Goal: Information Seeking & Learning: Check status

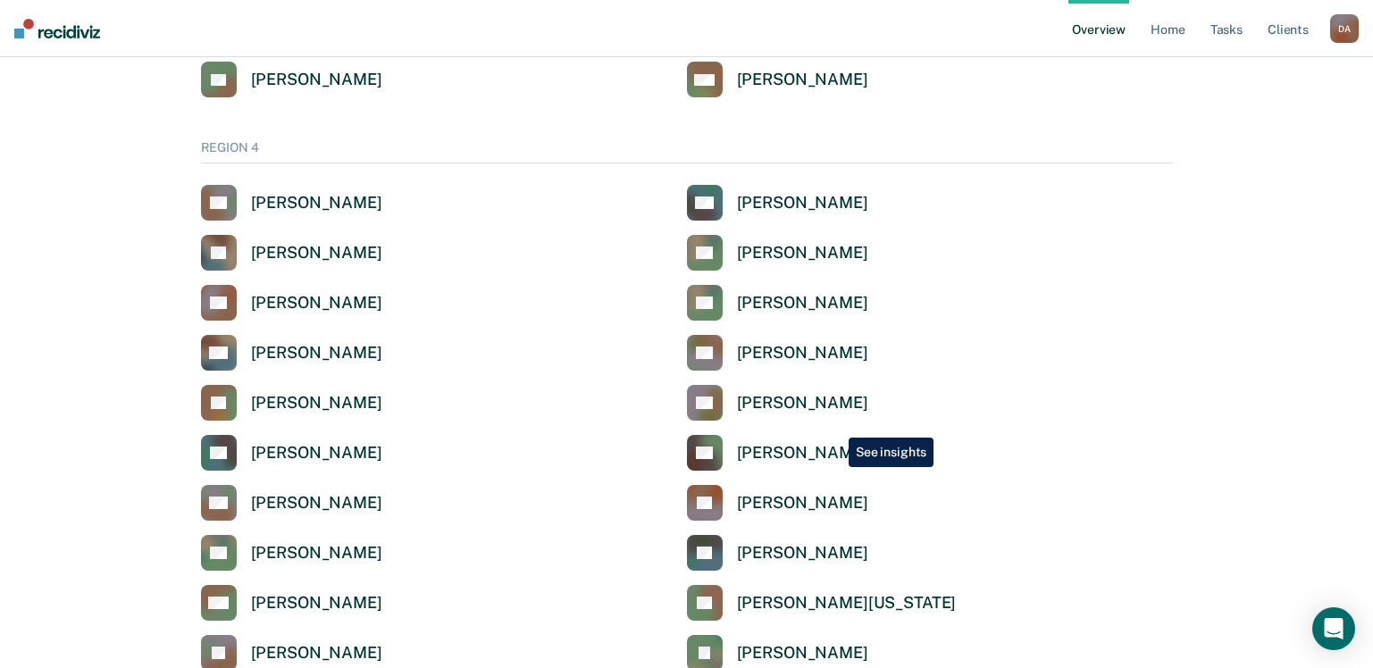
scroll to position [4556, 0]
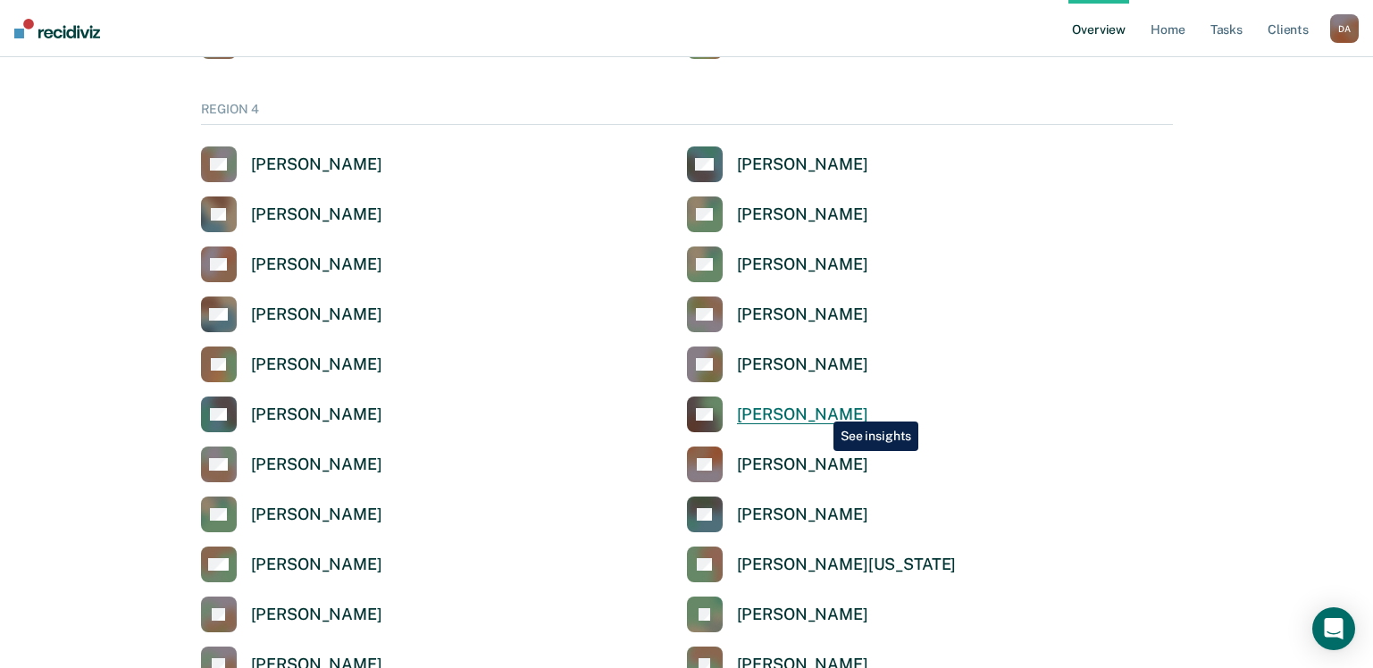
click at [820, 408] on div "[PERSON_NAME]" at bounding box center [802, 415] width 131 height 21
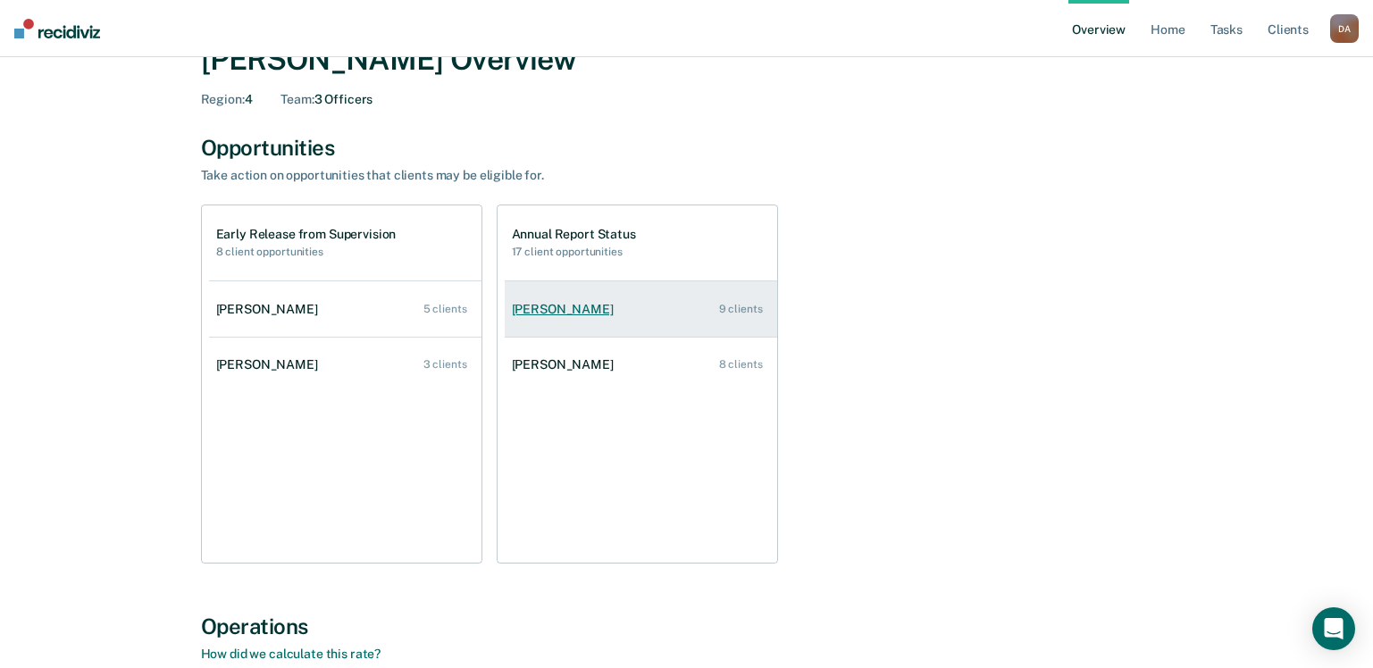
scroll to position [89, 0]
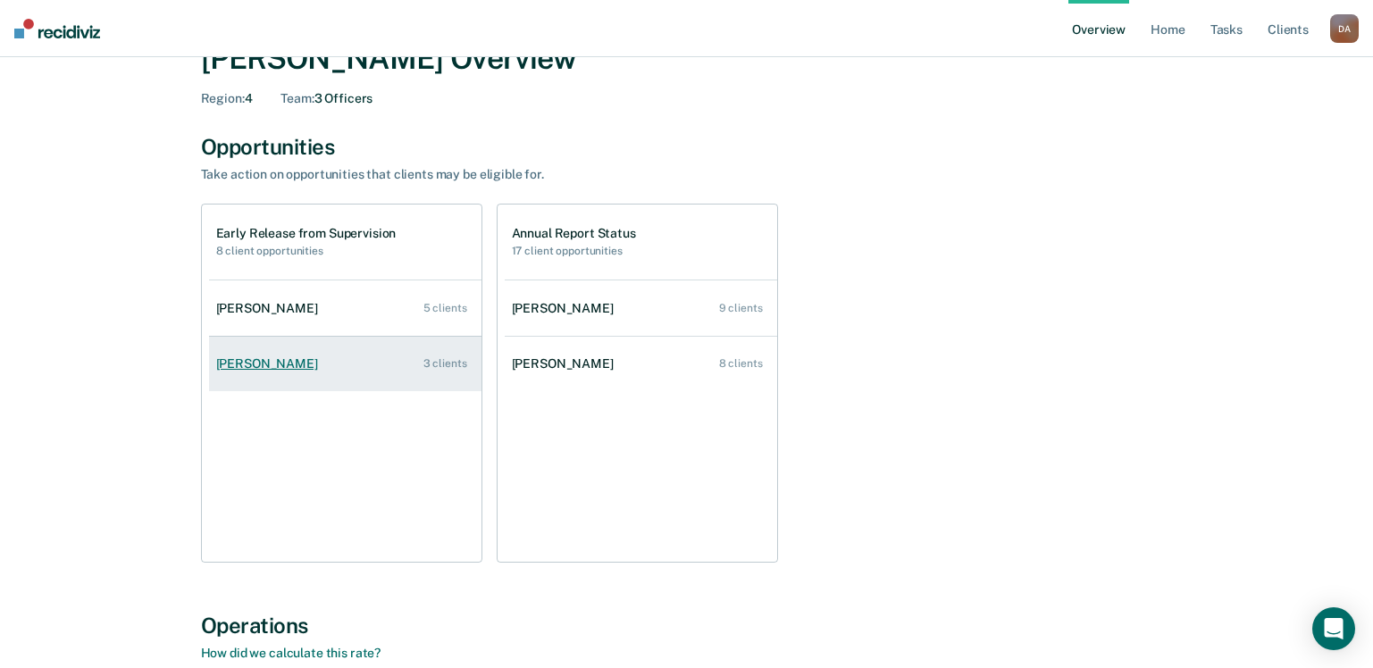
click at [259, 367] on div "[PERSON_NAME]" at bounding box center [270, 363] width 109 height 15
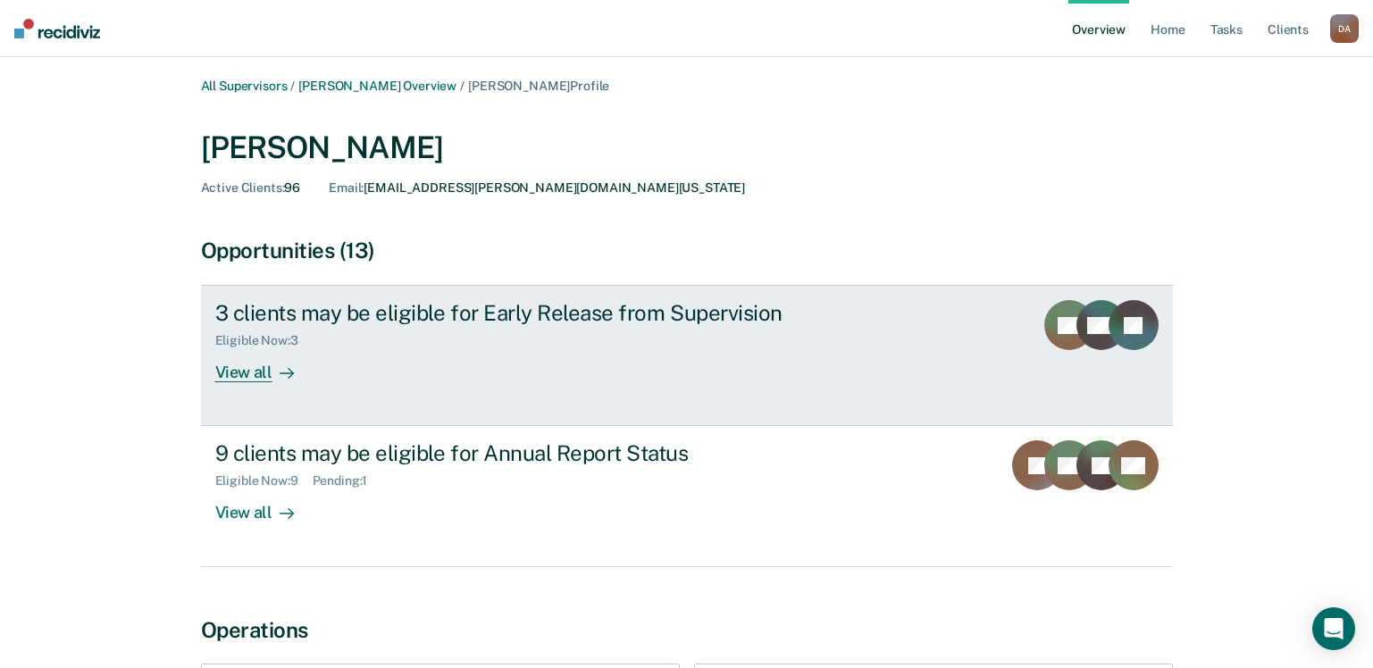
click at [250, 381] on div "View all" at bounding box center [265, 365] width 100 height 35
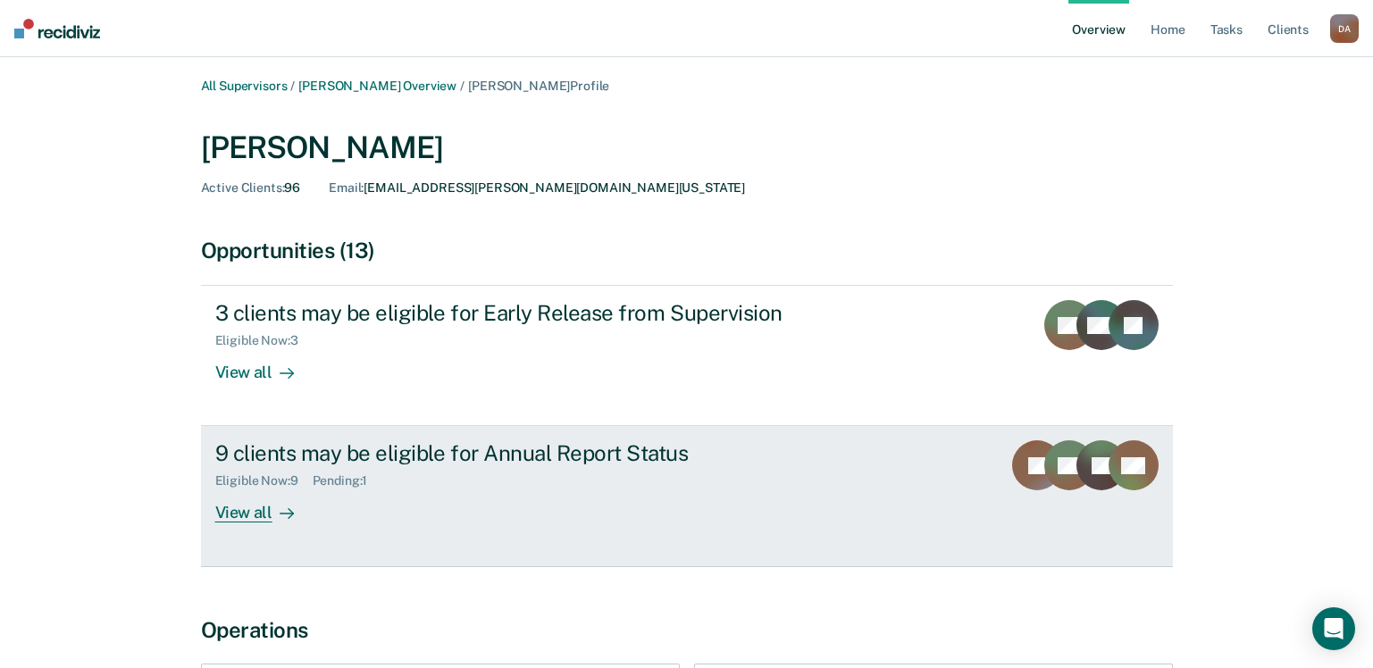
click at [239, 511] on div "View all" at bounding box center [265, 506] width 100 height 35
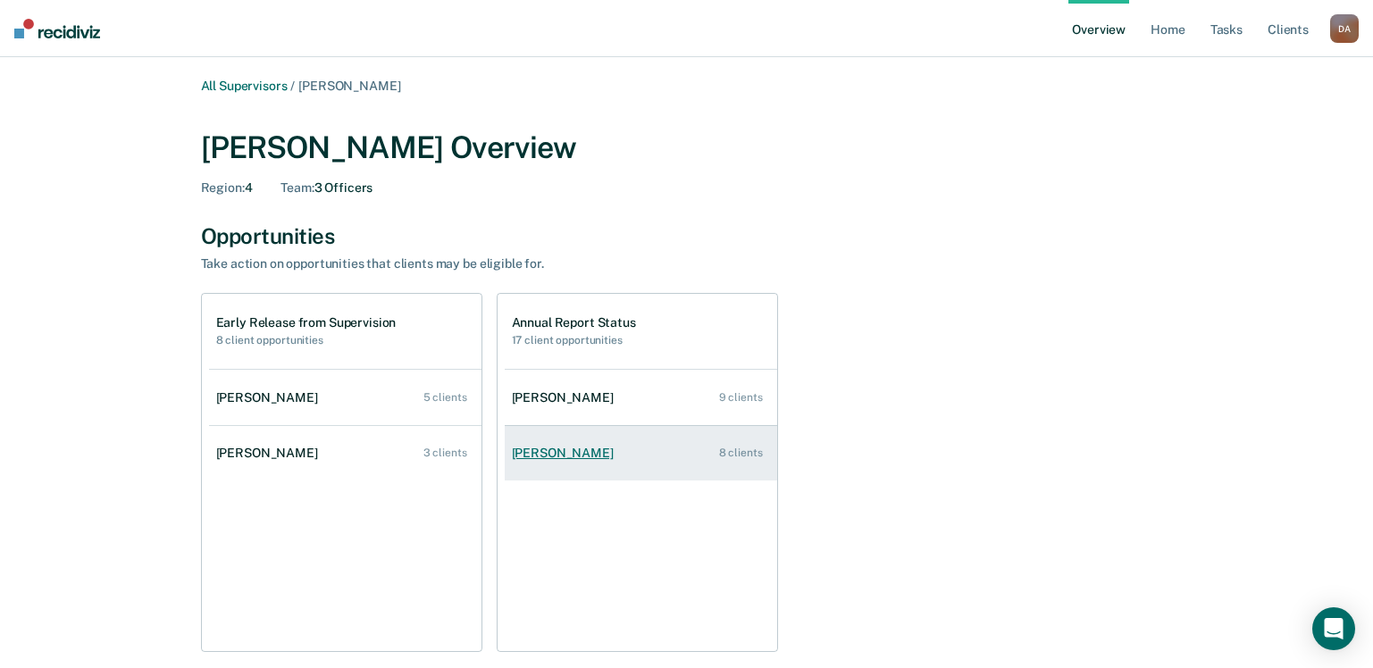
click at [551, 454] on div "[PERSON_NAME]" at bounding box center [566, 453] width 109 height 15
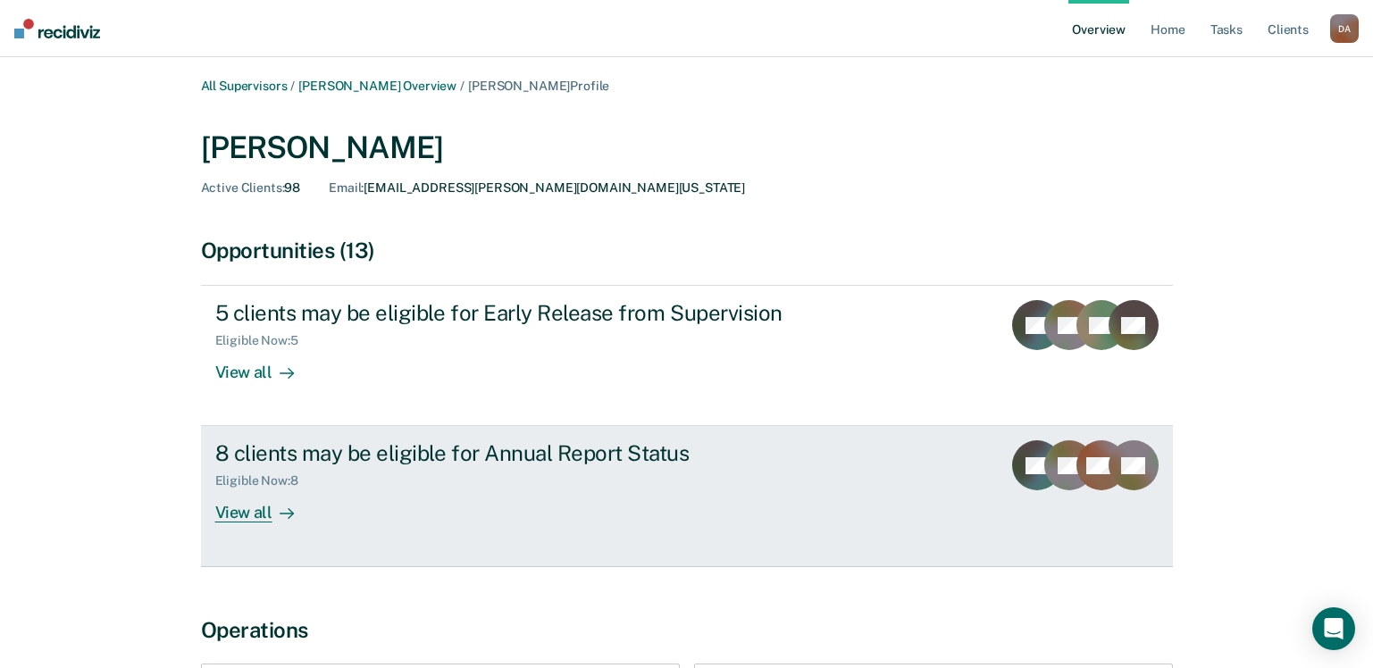
scroll to position [89, 0]
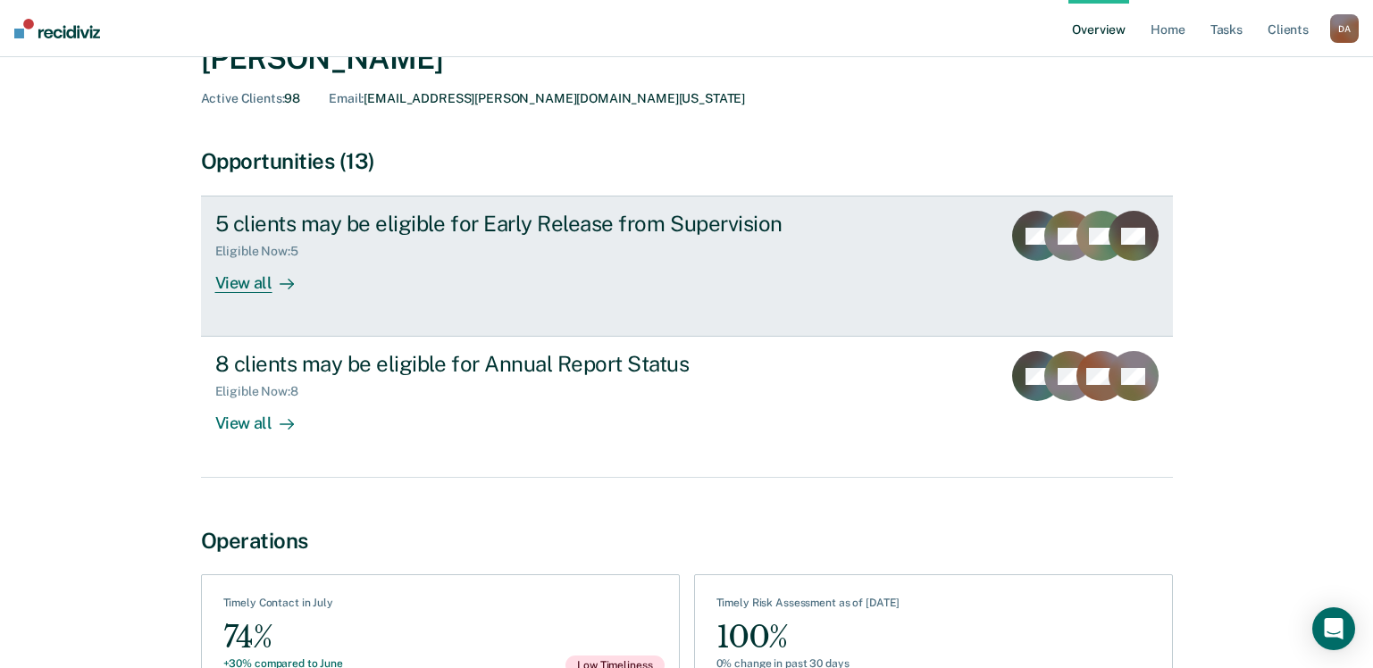
click at [242, 290] on div "View all" at bounding box center [265, 276] width 100 height 35
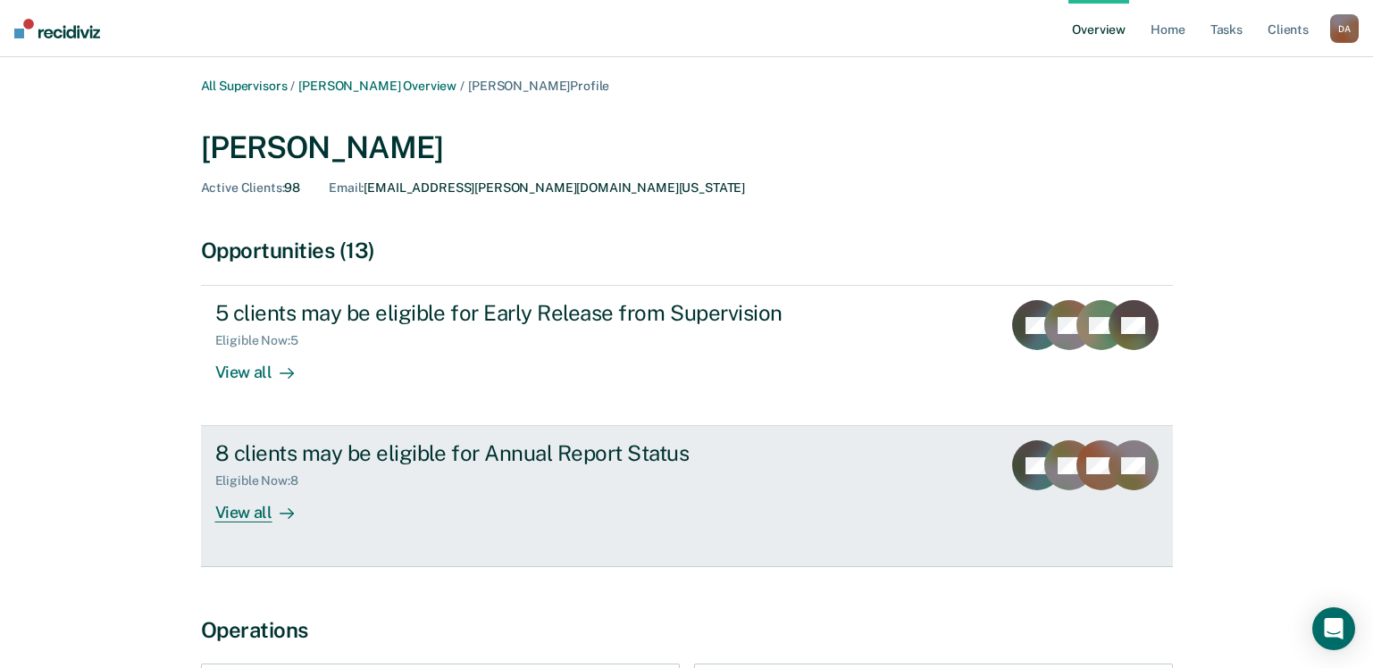
click at [231, 514] on div "View all" at bounding box center [265, 506] width 100 height 35
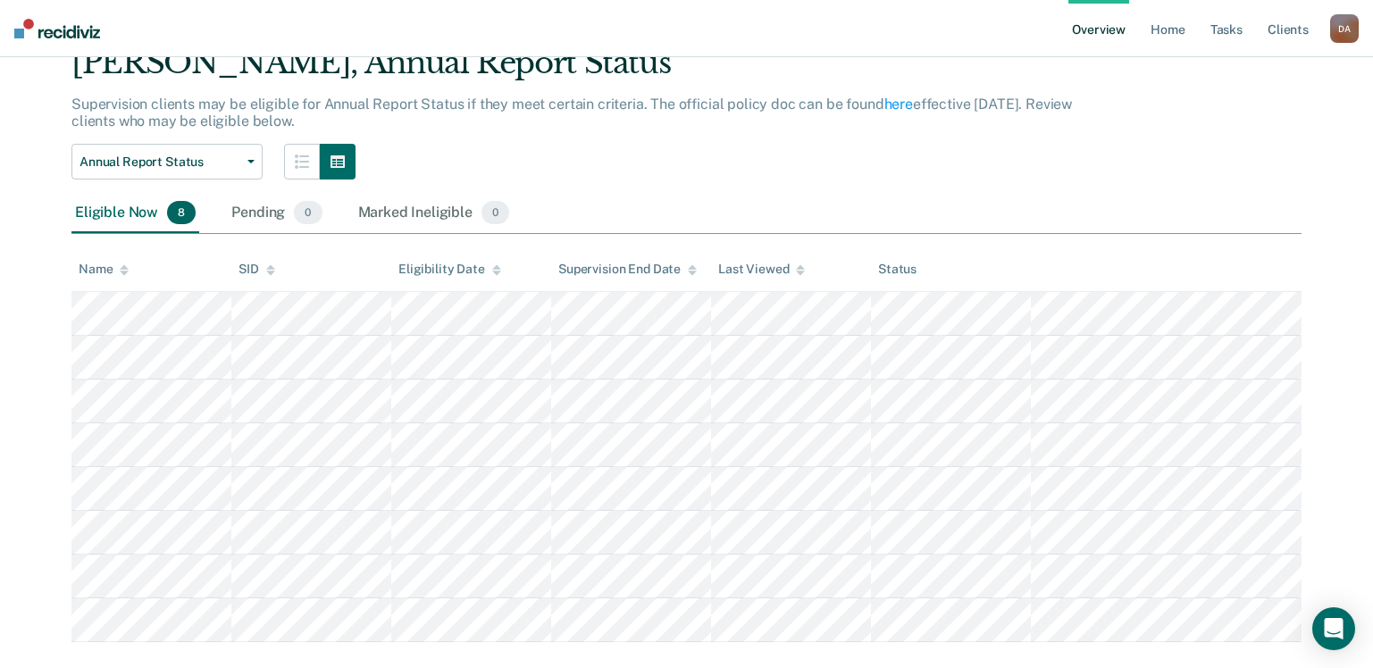
scroll to position [118, 0]
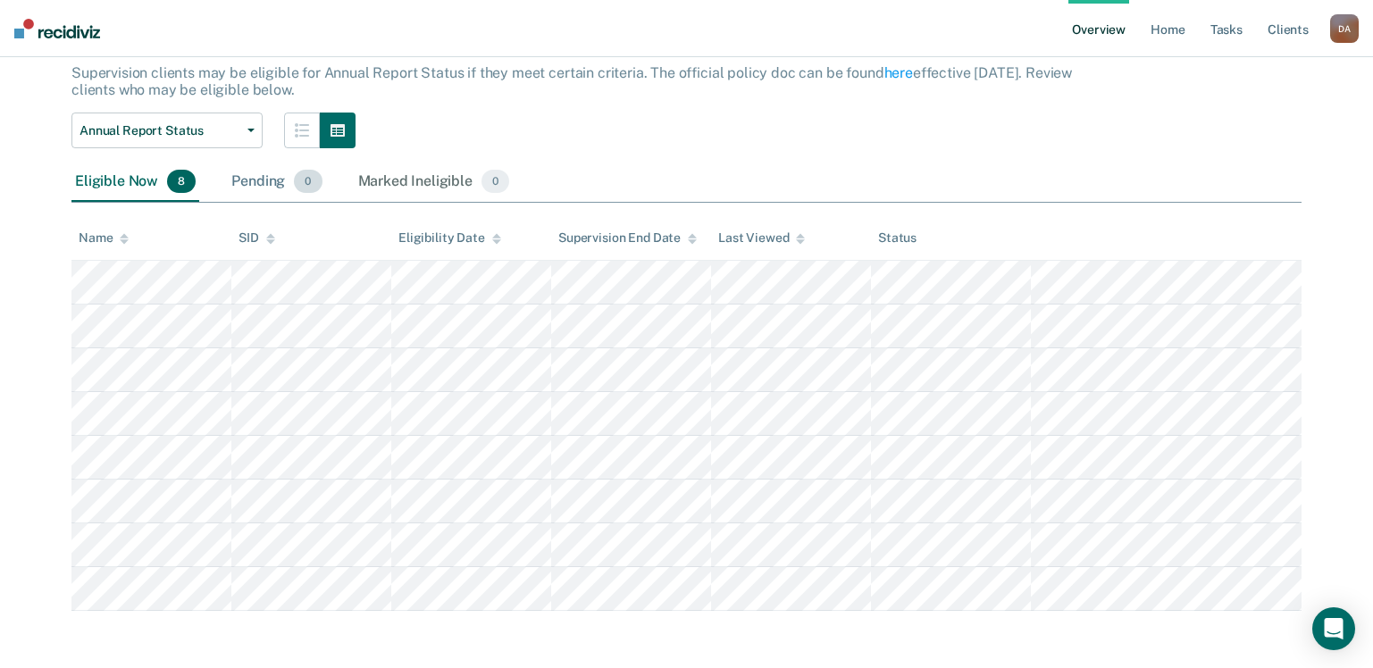
click at [277, 172] on div "Pending 0" at bounding box center [276, 182] width 97 height 39
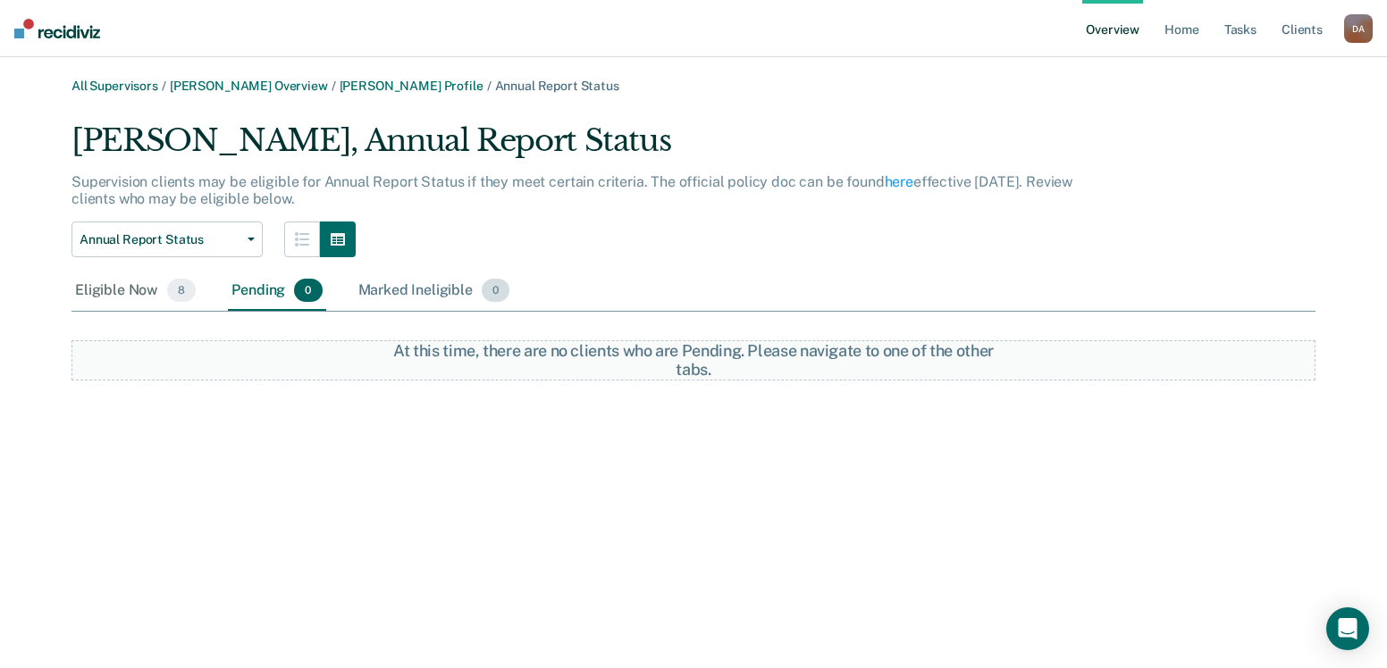
click at [393, 285] on div "Marked Ineligible 0" at bounding box center [434, 291] width 159 height 39
click at [127, 295] on div "Eligible Now 8" at bounding box center [135, 291] width 128 height 39
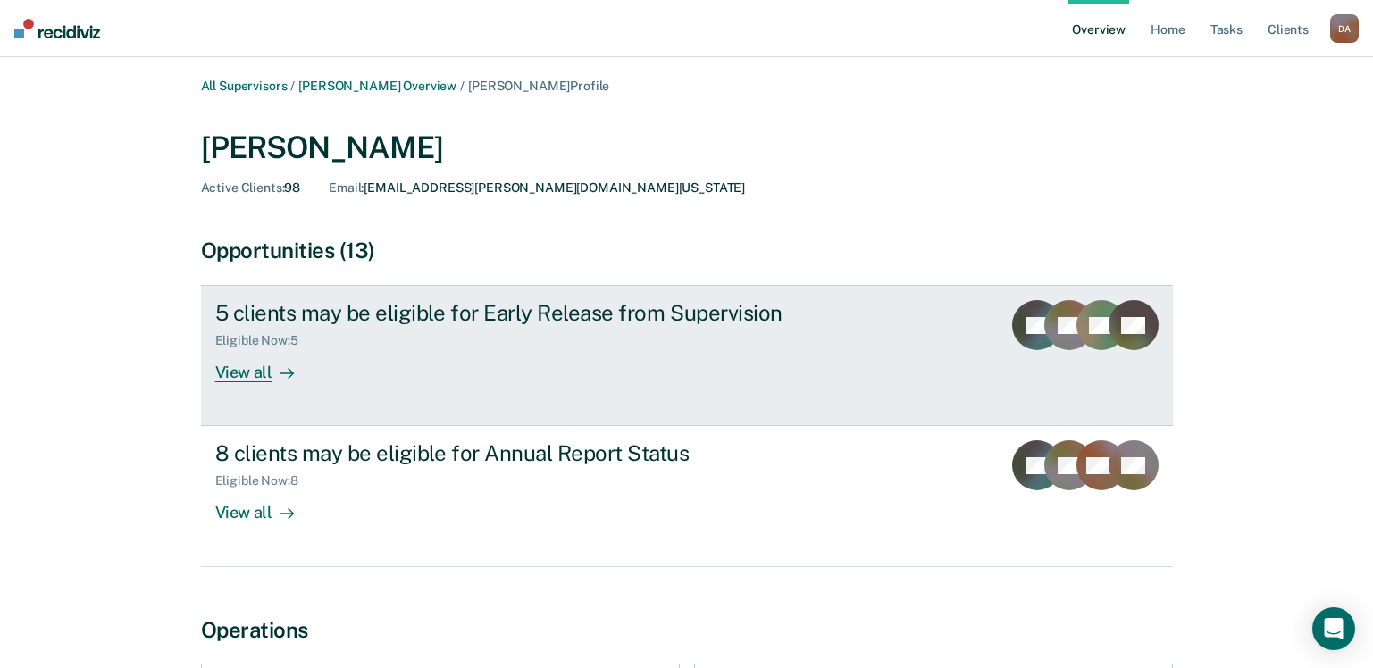
click at [247, 379] on div "View all" at bounding box center [265, 365] width 100 height 35
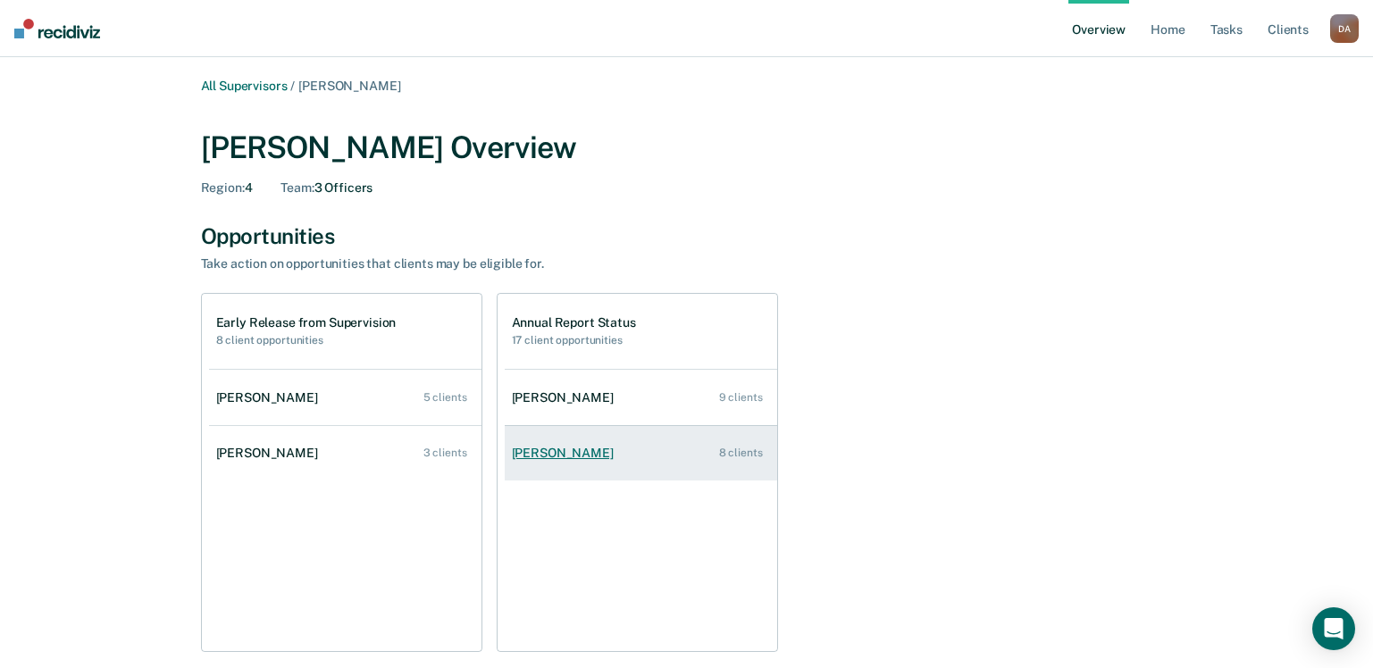
click at [537, 452] on div "[PERSON_NAME]" at bounding box center [566, 453] width 109 height 15
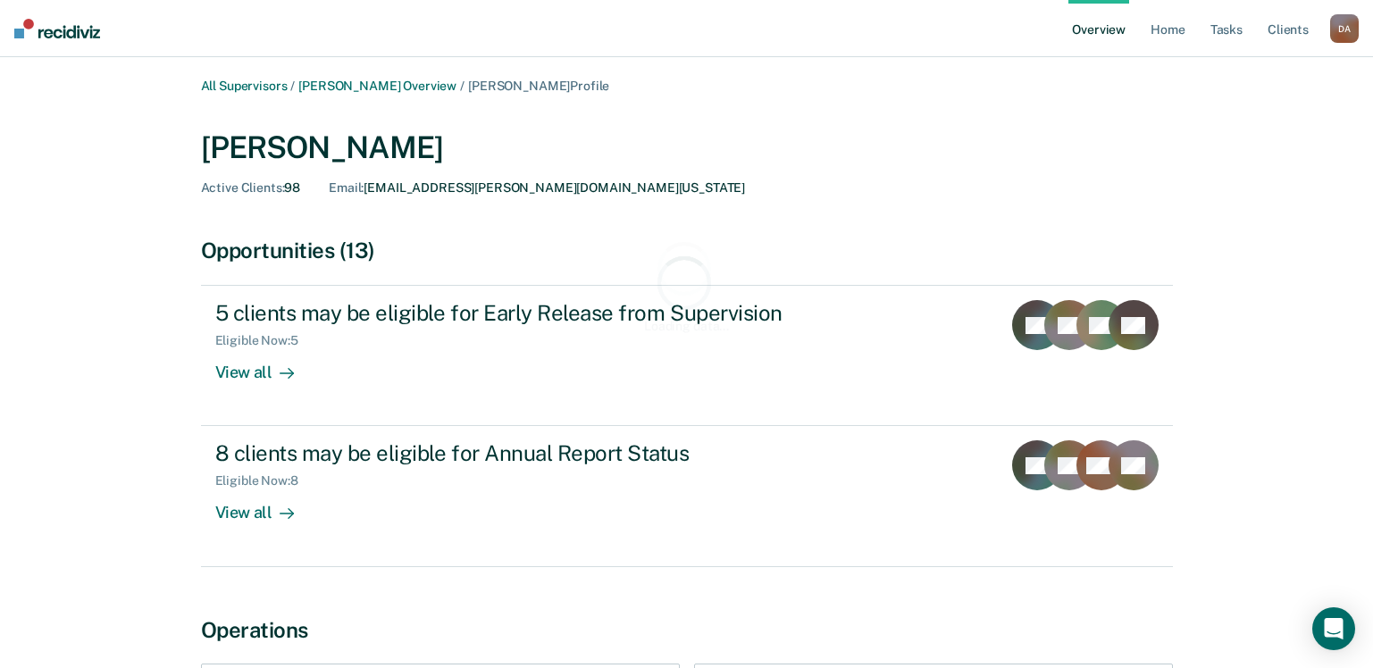
scroll to position [89, 0]
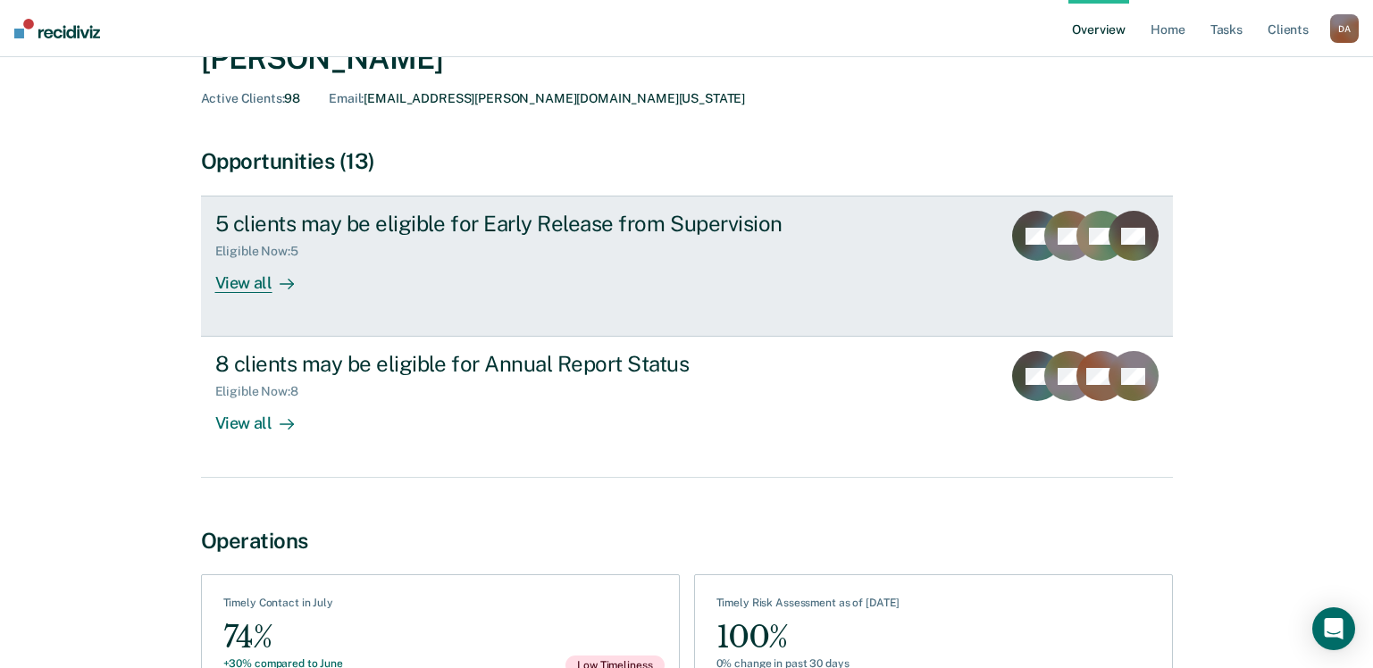
click at [252, 281] on div "View all" at bounding box center [265, 276] width 100 height 35
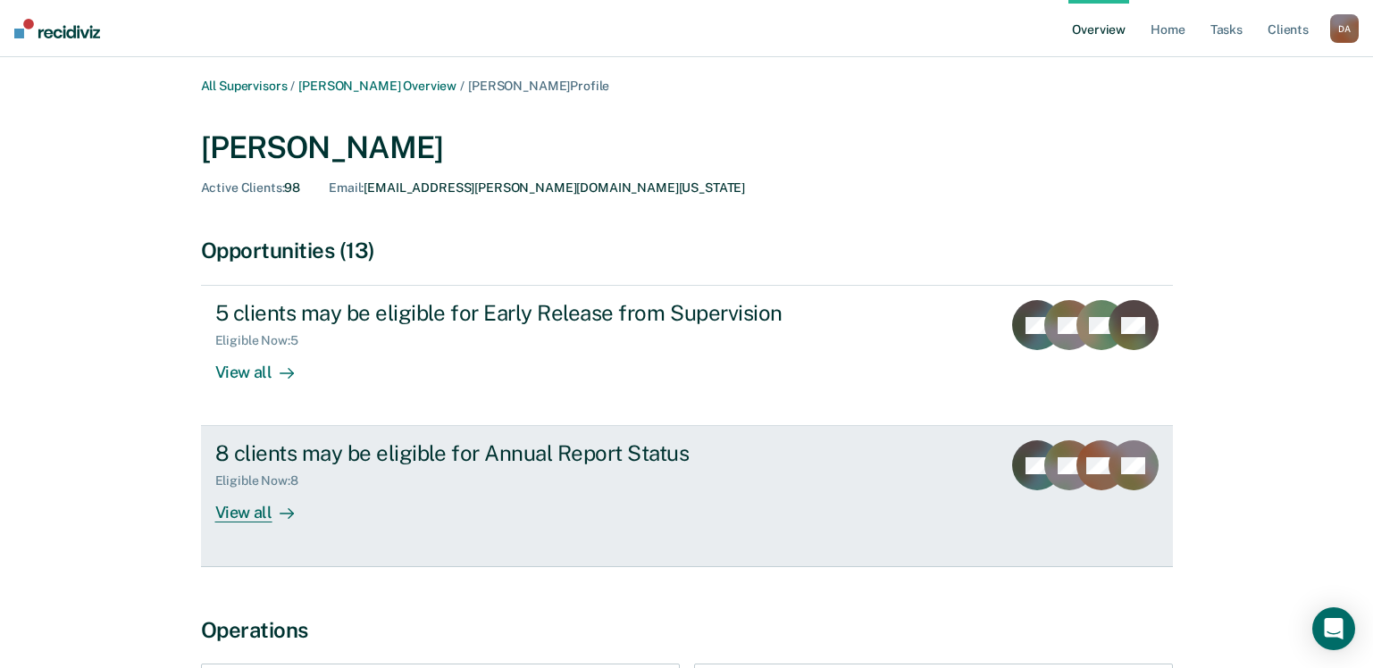
click at [253, 517] on div "View all" at bounding box center [265, 506] width 100 height 35
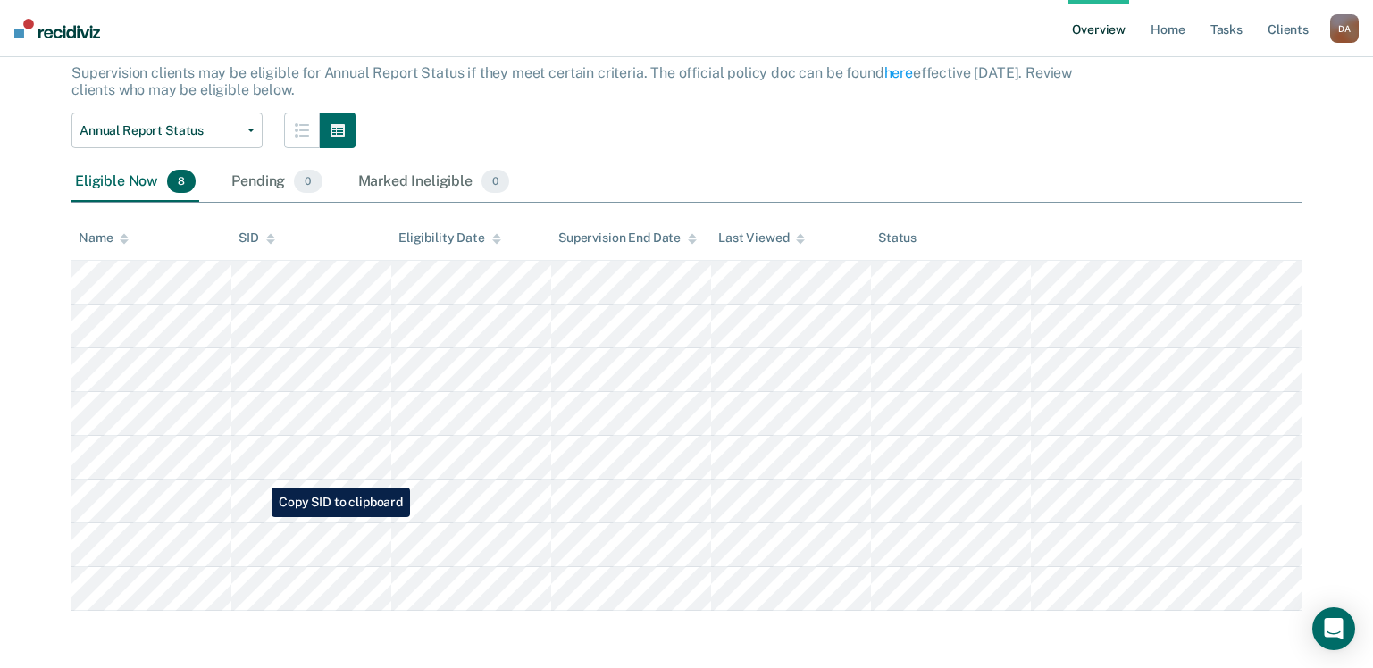
scroll to position [118, 0]
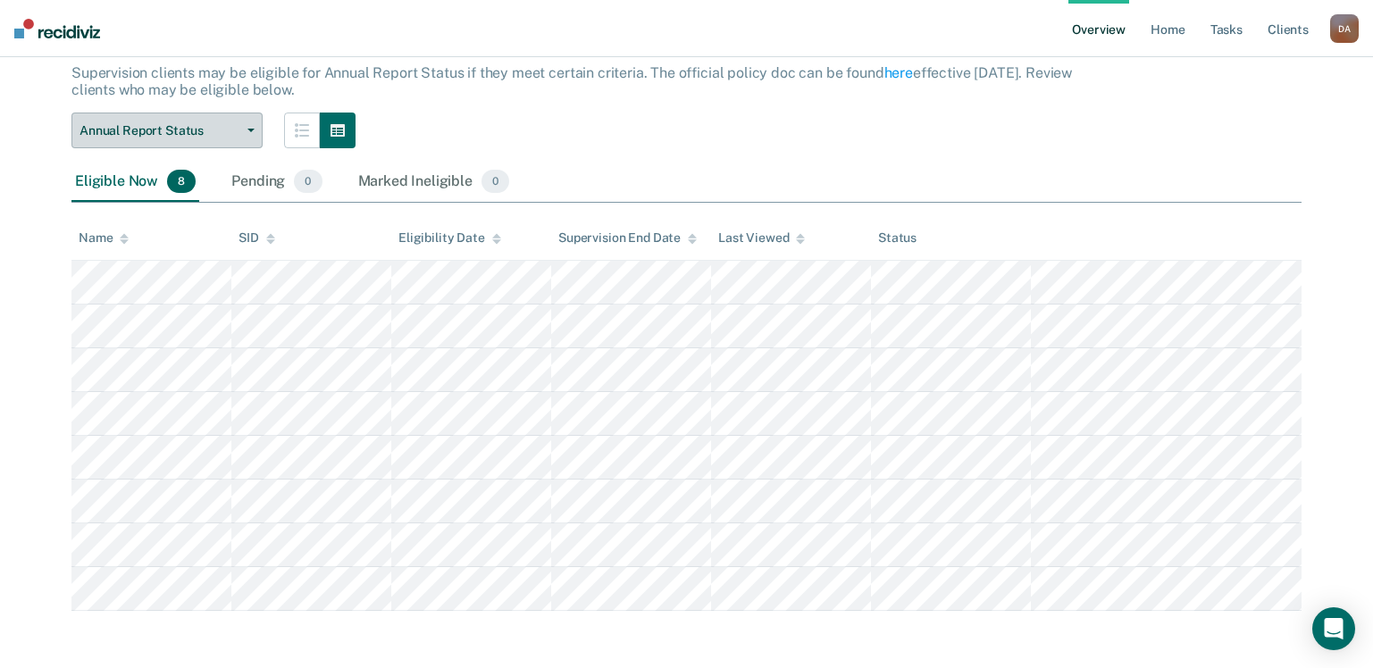
click at [252, 129] on icon "button" at bounding box center [250, 131] width 7 height 4
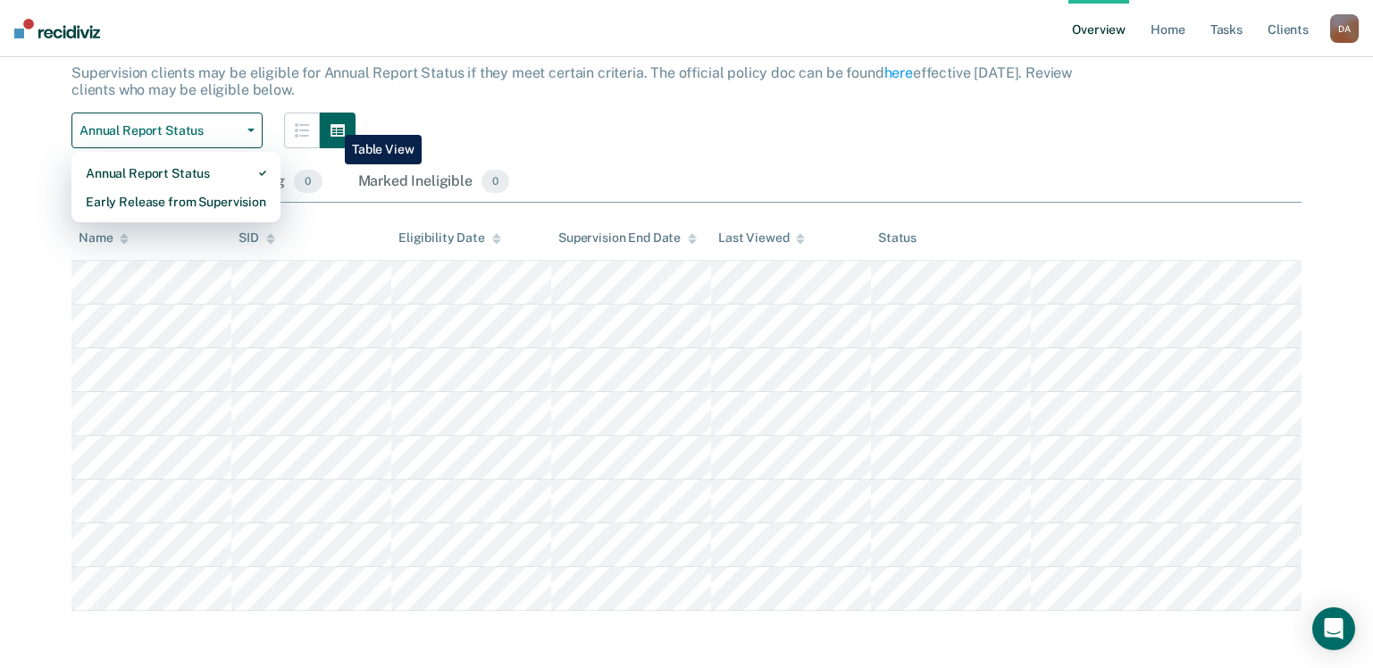
click at [331, 124] on icon "button" at bounding box center [338, 130] width 14 height 13
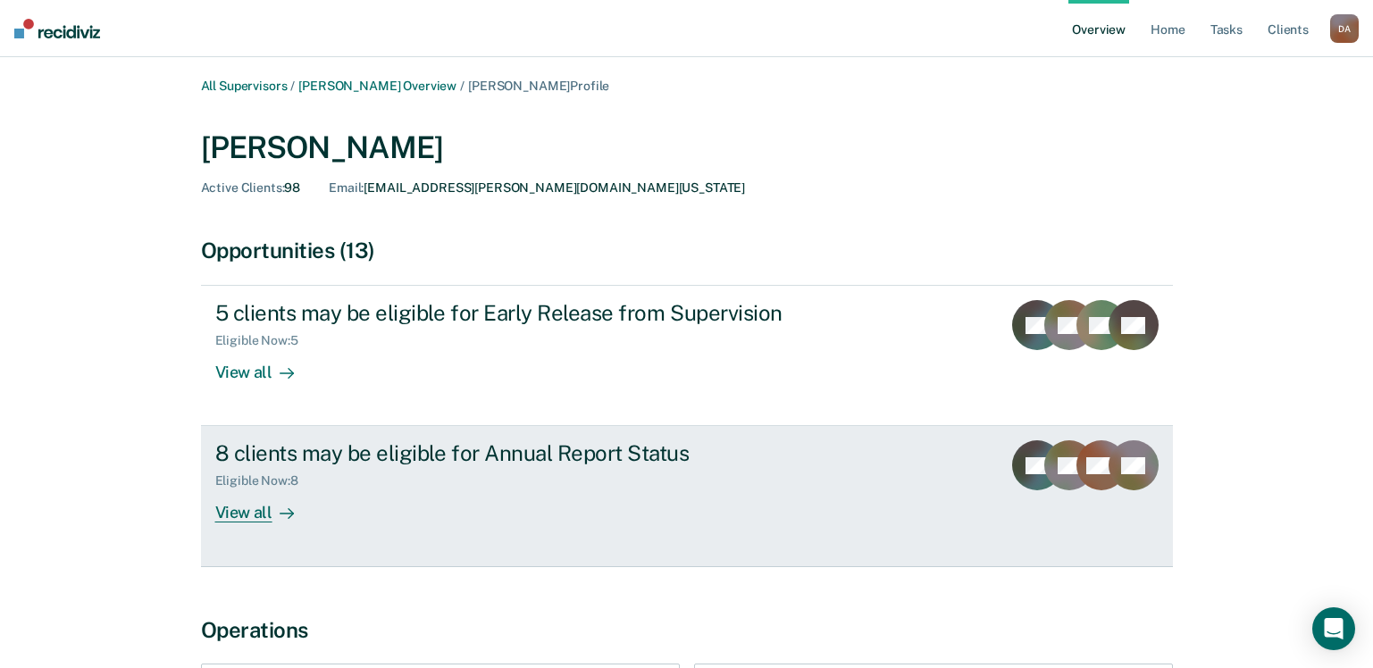
click at [253, 507] on div "View all" at bounding box center [265, 506] width 100 height 35
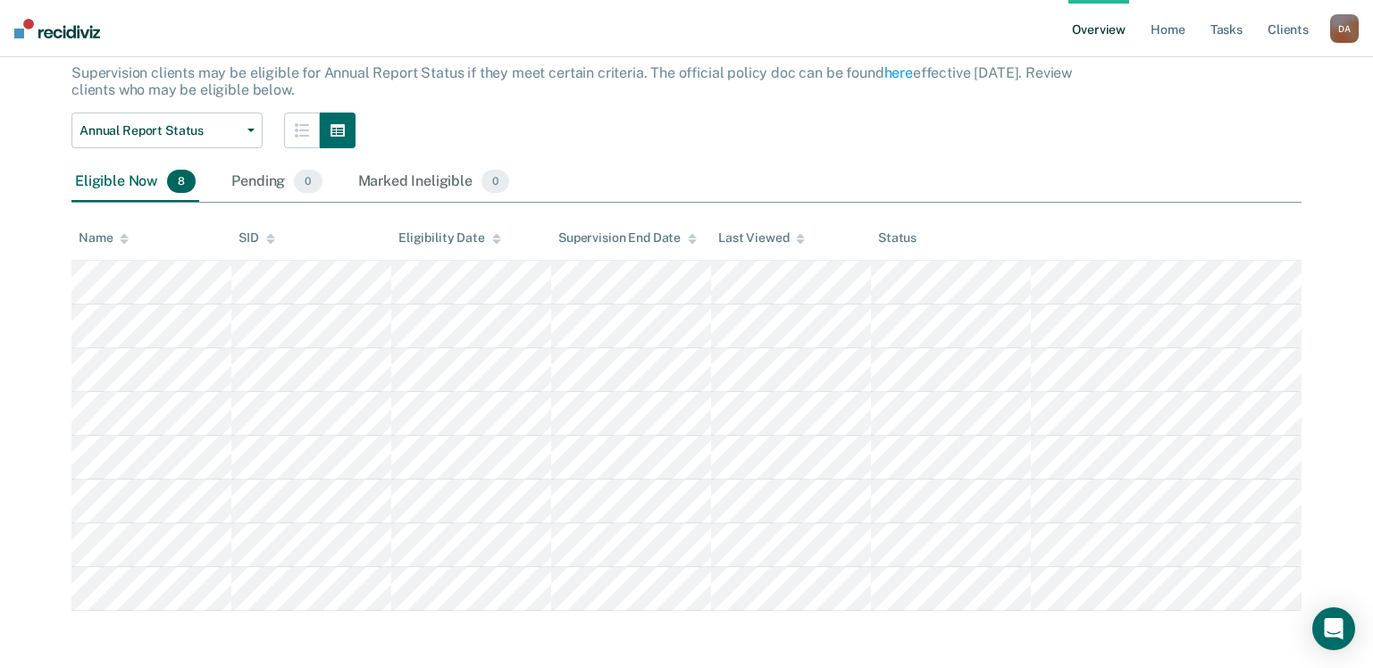
scroll to position [118, 0]
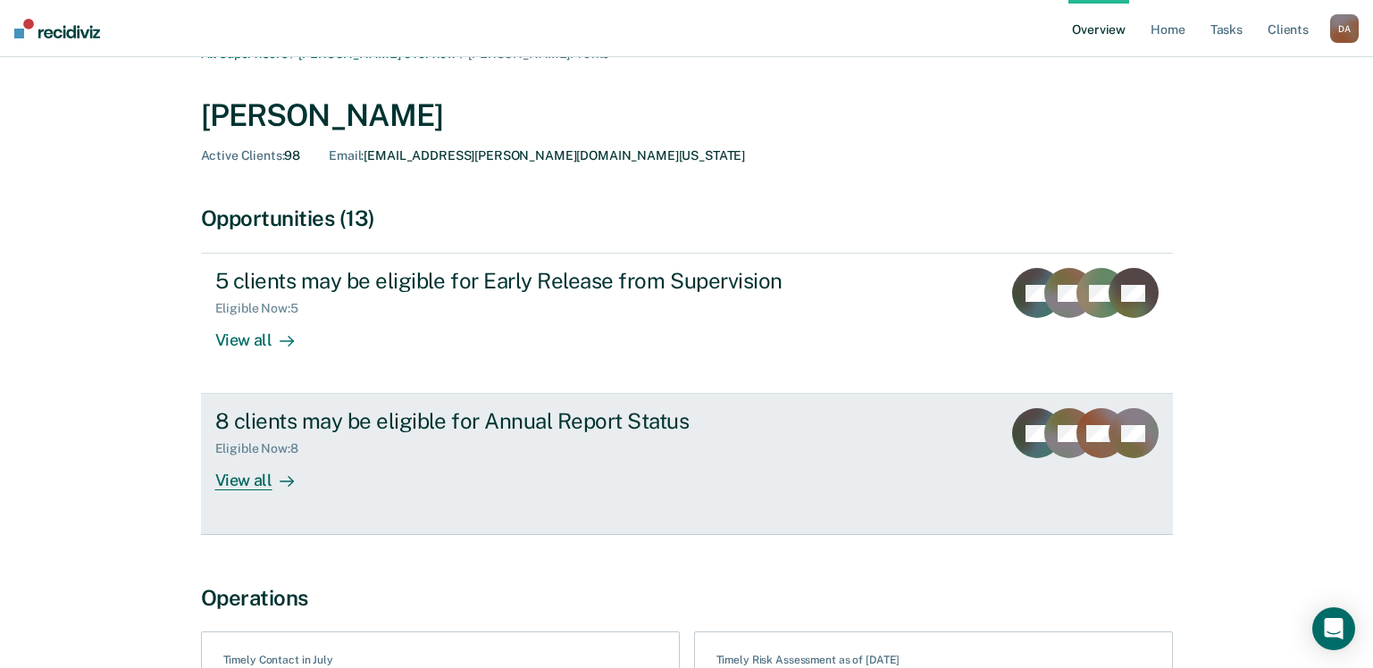
scroll to position [26, 0]
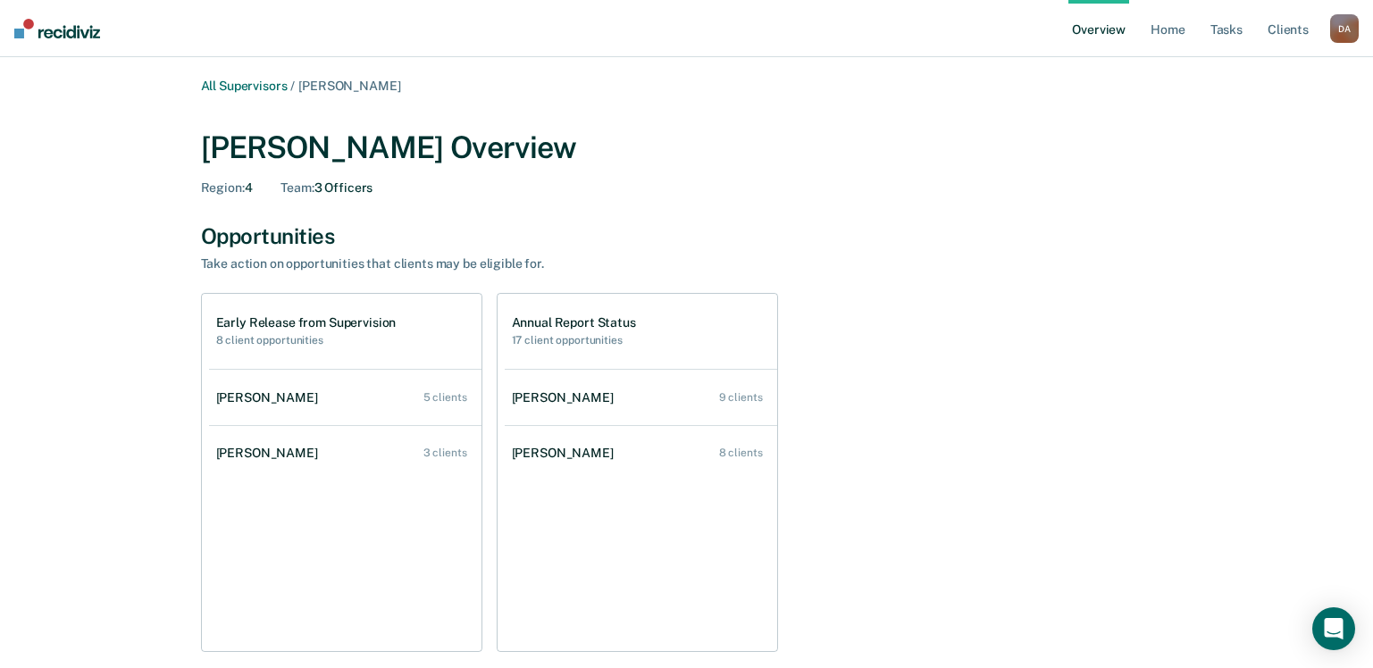
click at [261, 320] on h1 "Early Release from Supervision" at bounding box center [306, 322] width 180 height 15
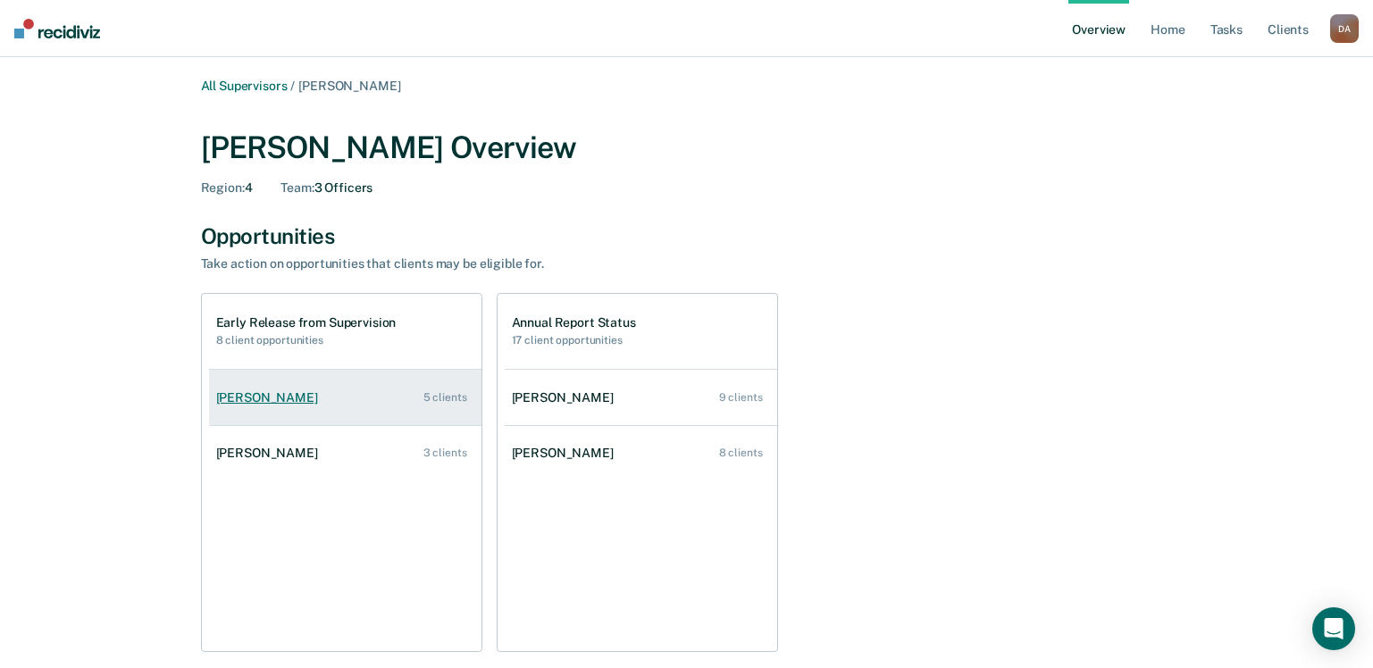
click at [262, 399] on div "[PERSON_NAME]" at bounding box center [270, 397] width 109 height 15
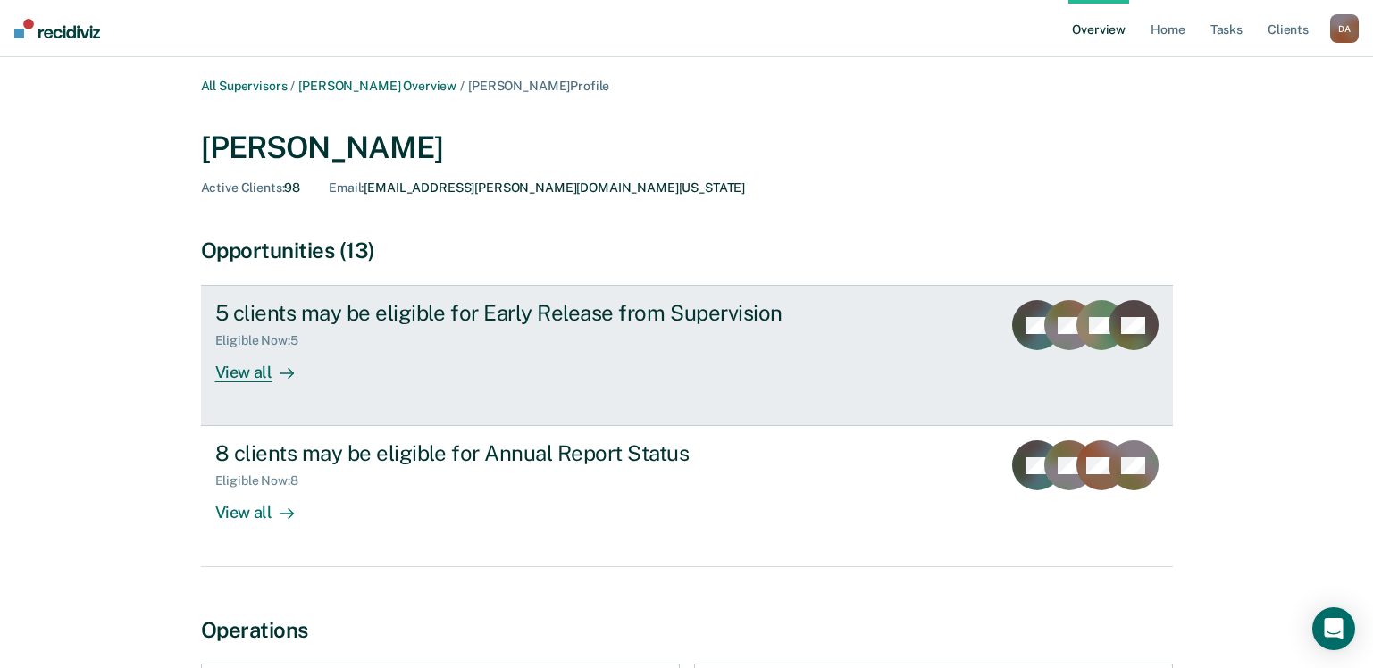
click at [250, 375] on div "View all" at bounding box center [265, 365] width 100 height 35
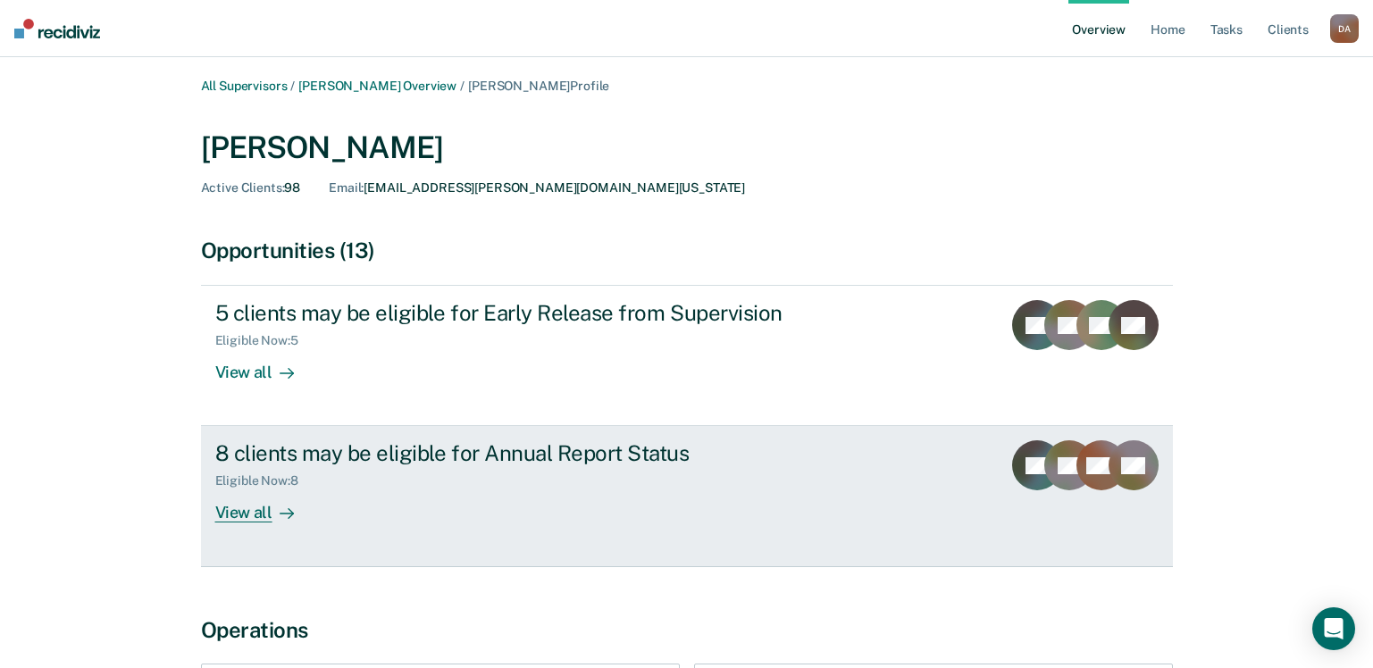
click at [254, 511] on div "View all" at bounding box center [265, 506] width 100 height 35
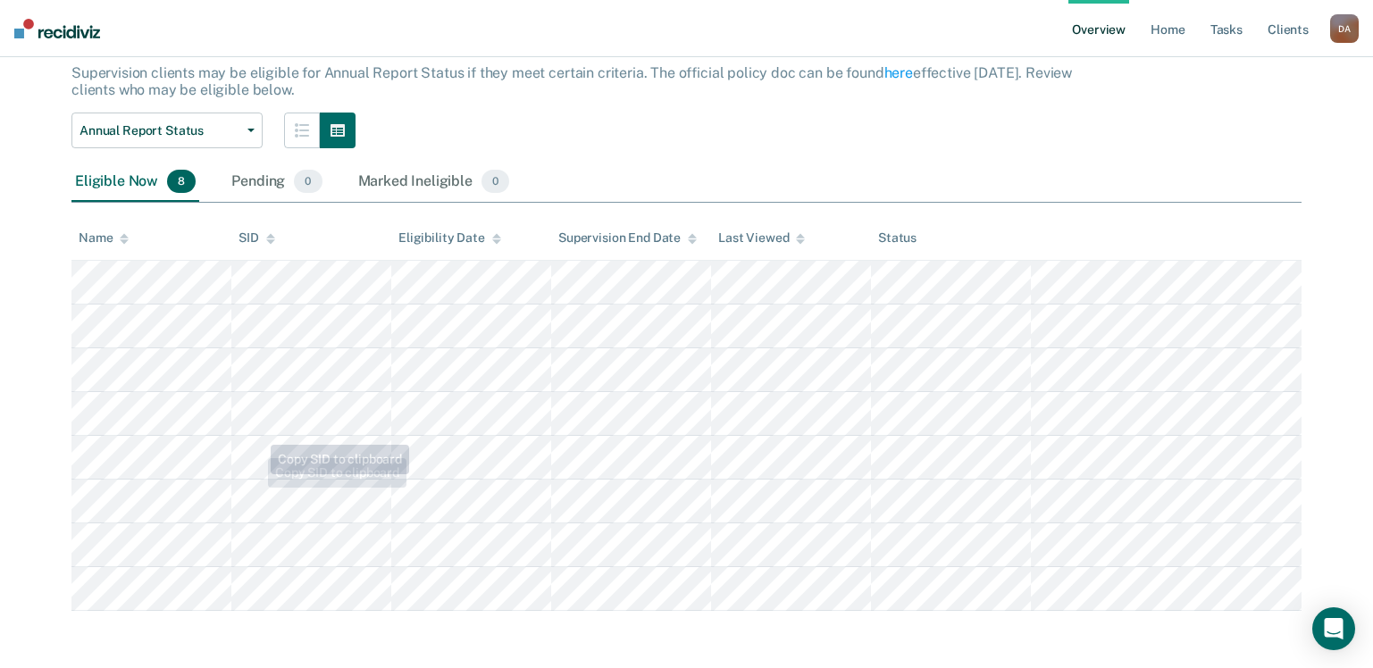
scroll to position [118, 0]
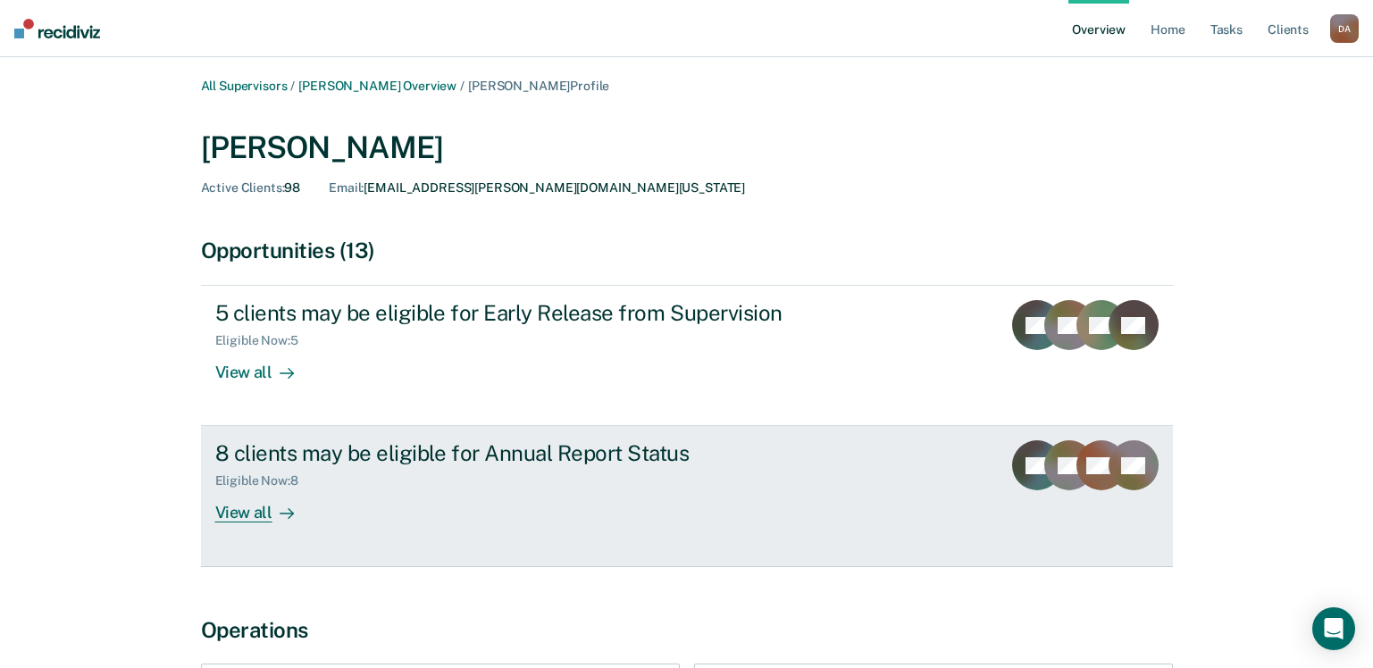
click at [258, 510] on div "View all" at bounding box center [265, 506] width 100 height 35
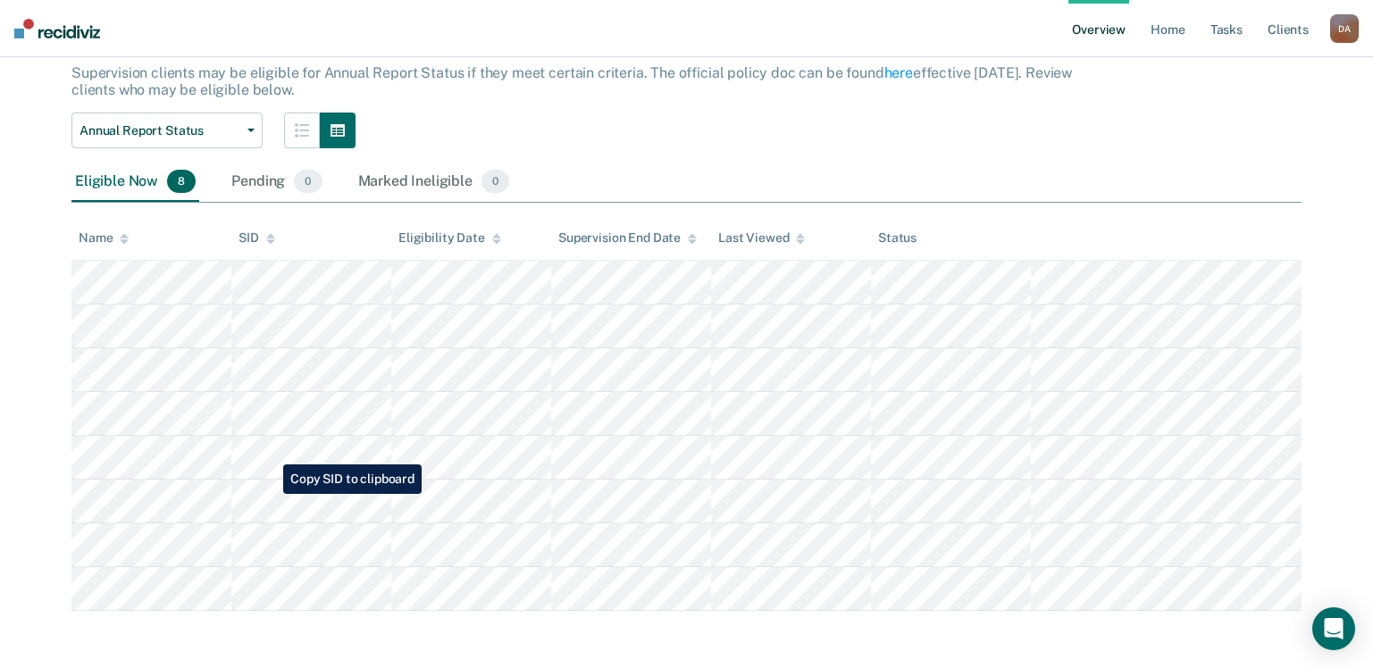
scroll to position [118, 0]
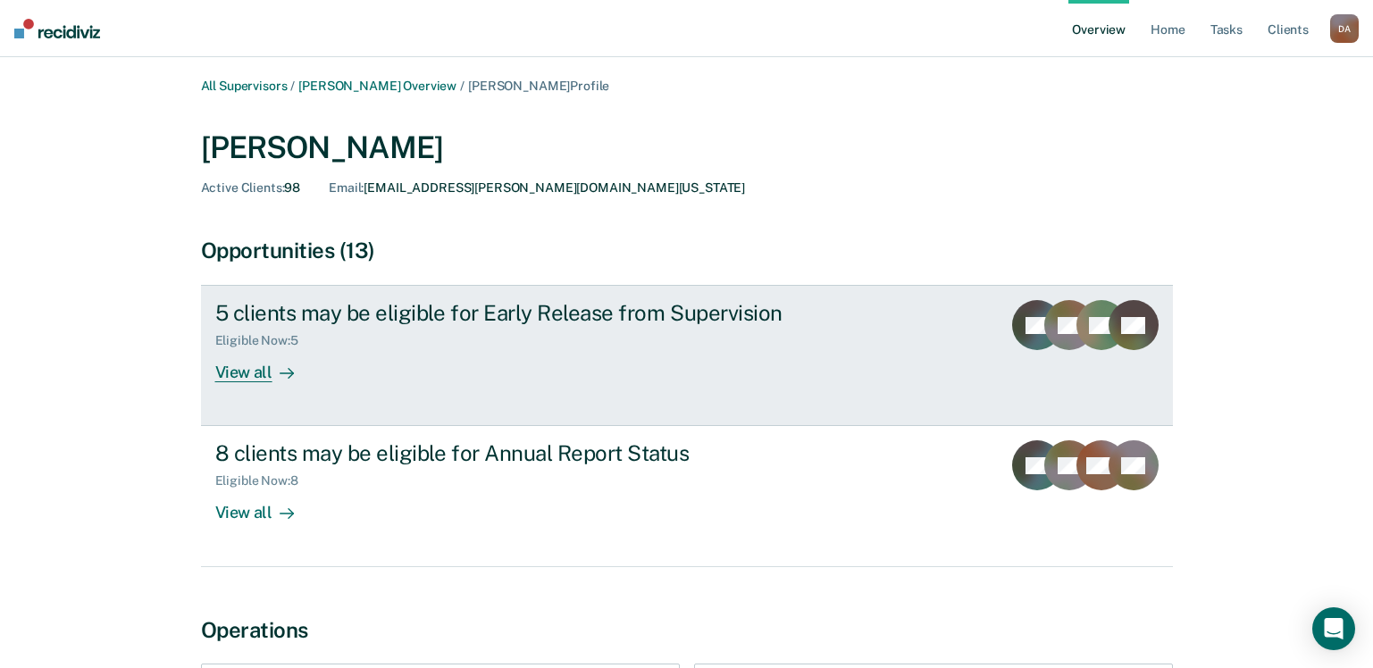
click at [252, 373] on div "View all" at bounding box center [265, 365] width 100 height 35
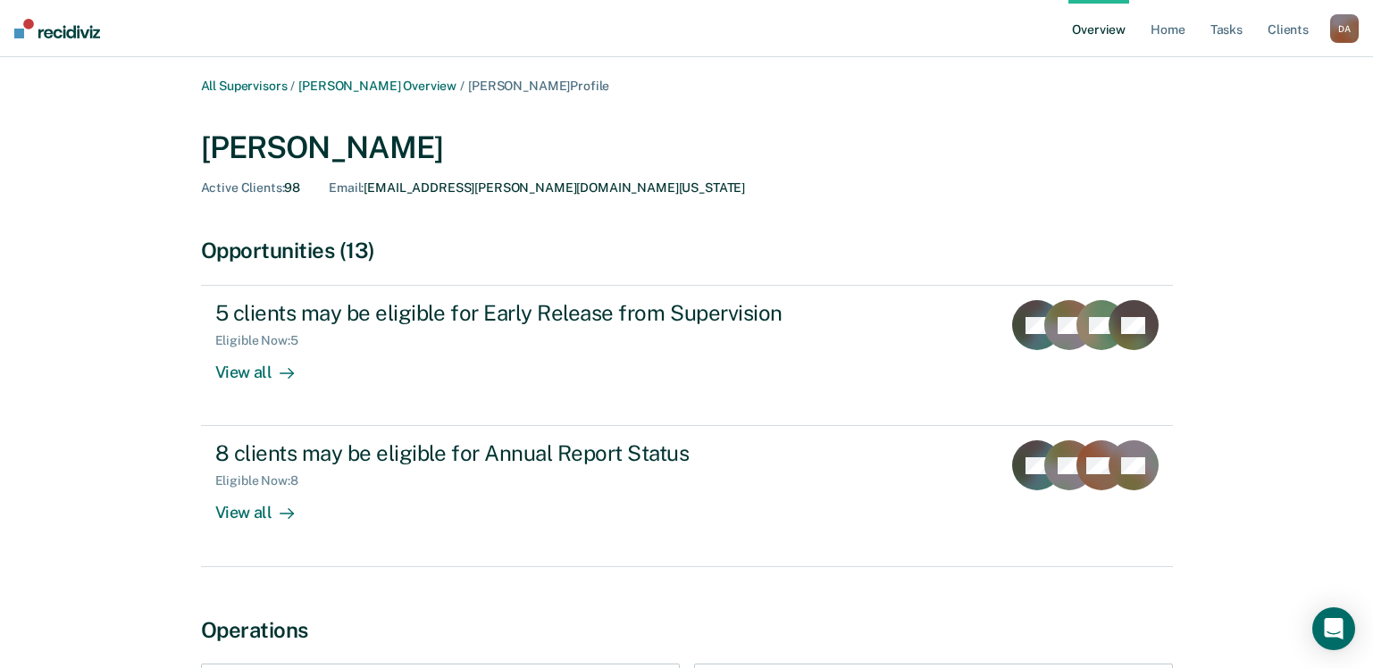
click at [502, 86] on span "[PERSON_NAME] Profile" at bounding box center [538, 86] width 141 height 14
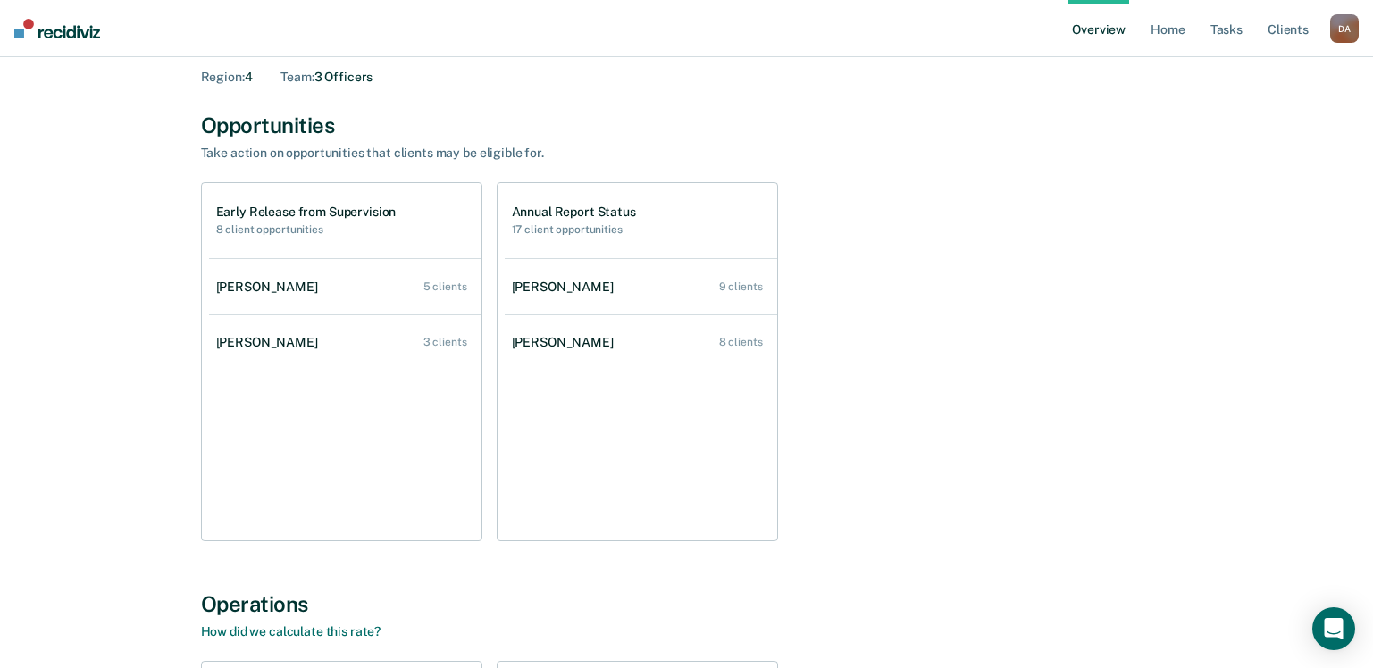
scroll to position [109, 0]
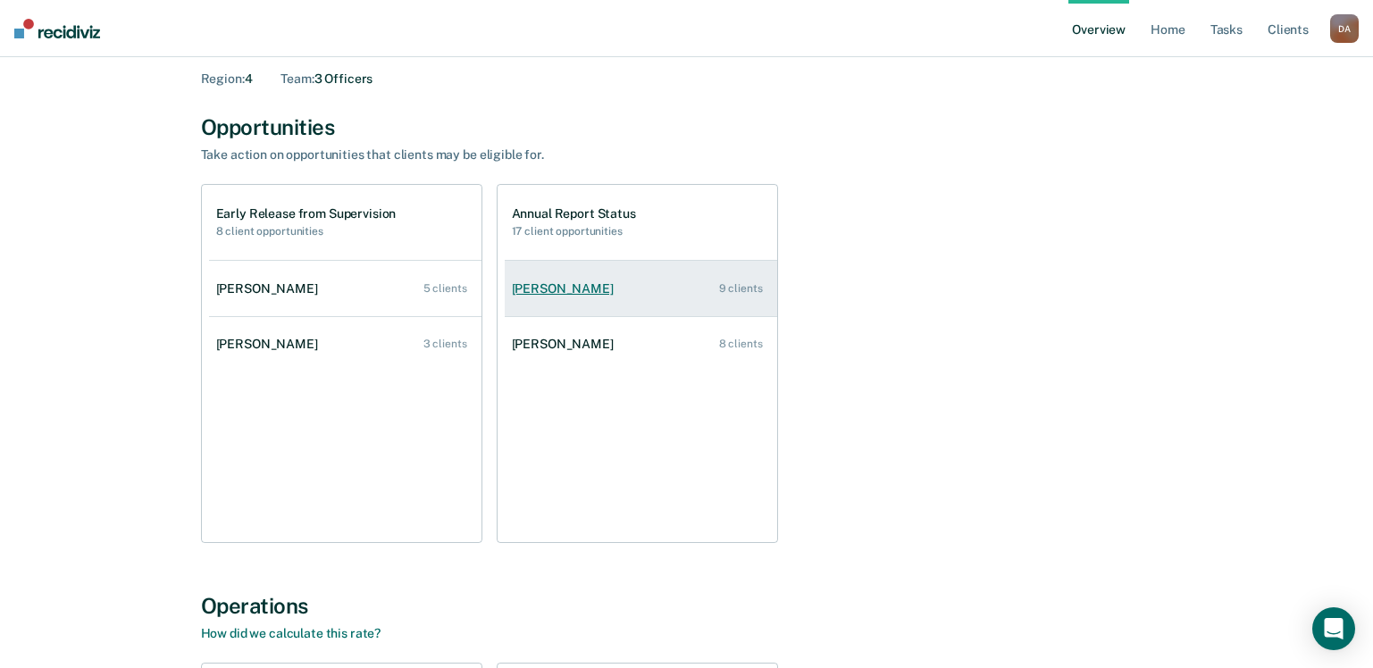
click at [544, 291] on div "[PERSON_NAME]" at bounding box center [566, 288] width 109 height 15
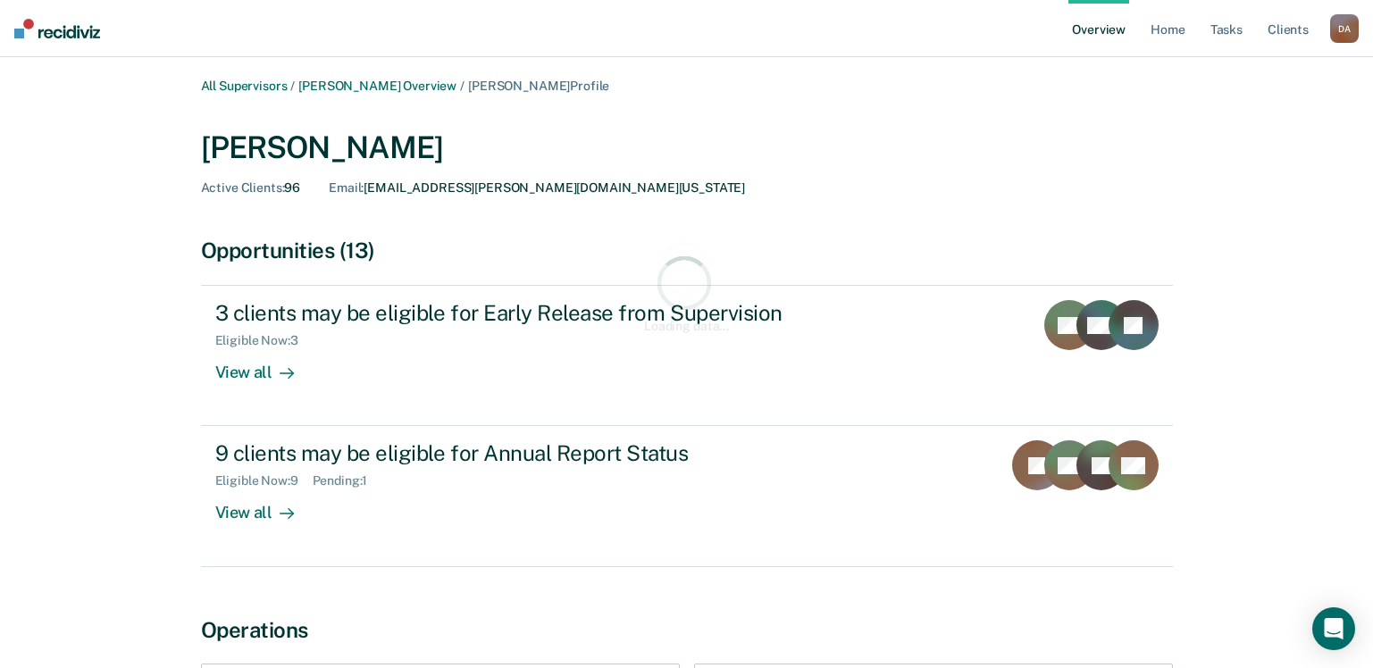
scroll to position [179, 0]
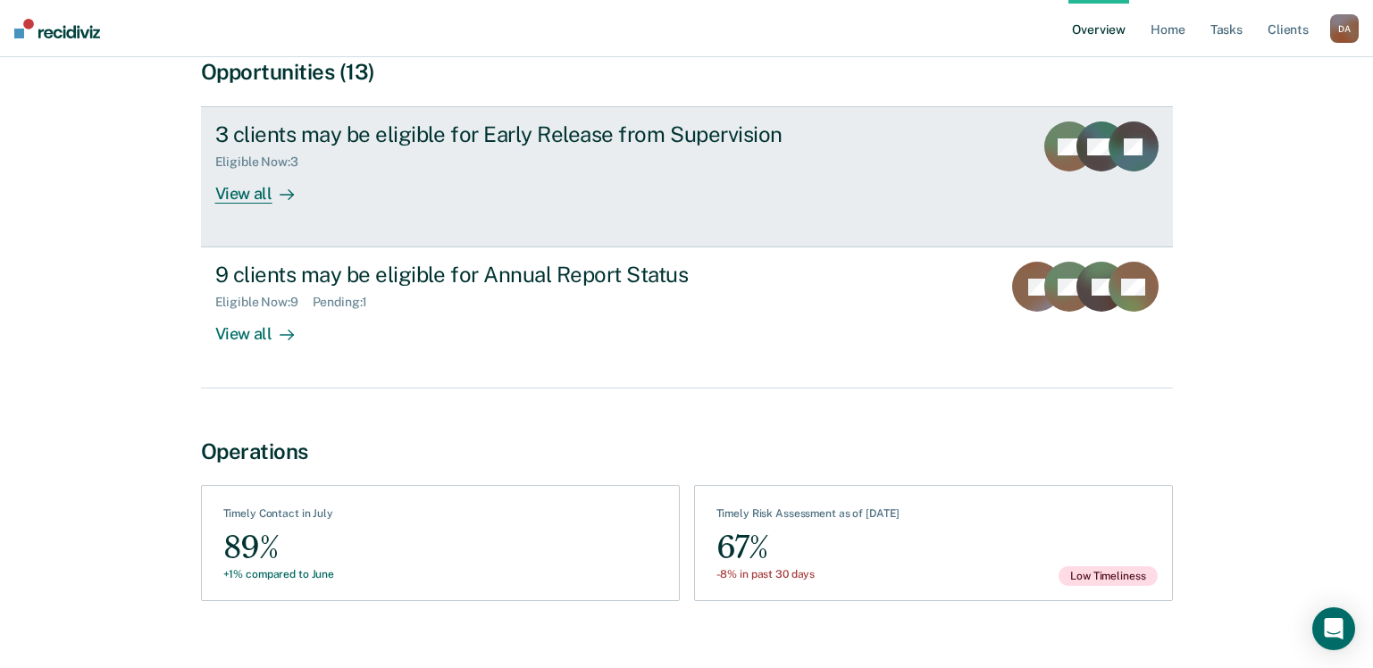
click at [243, 207] on link "3 clients may be eligible for Early Release from Supervision Eligible Now : 3 V…" at bounding box center [687, 176] width 972 height 141
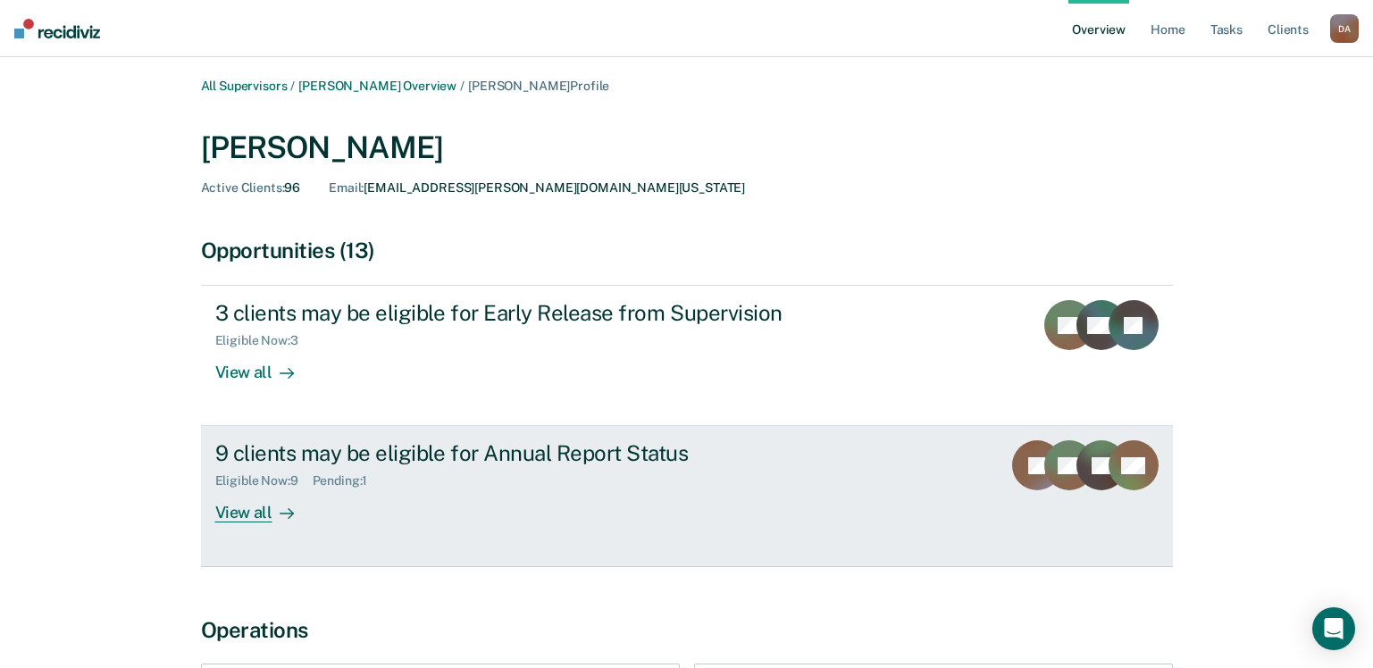
click at [248, 512] on div "View all" at bounding box center [265, 506] width 100 height 35
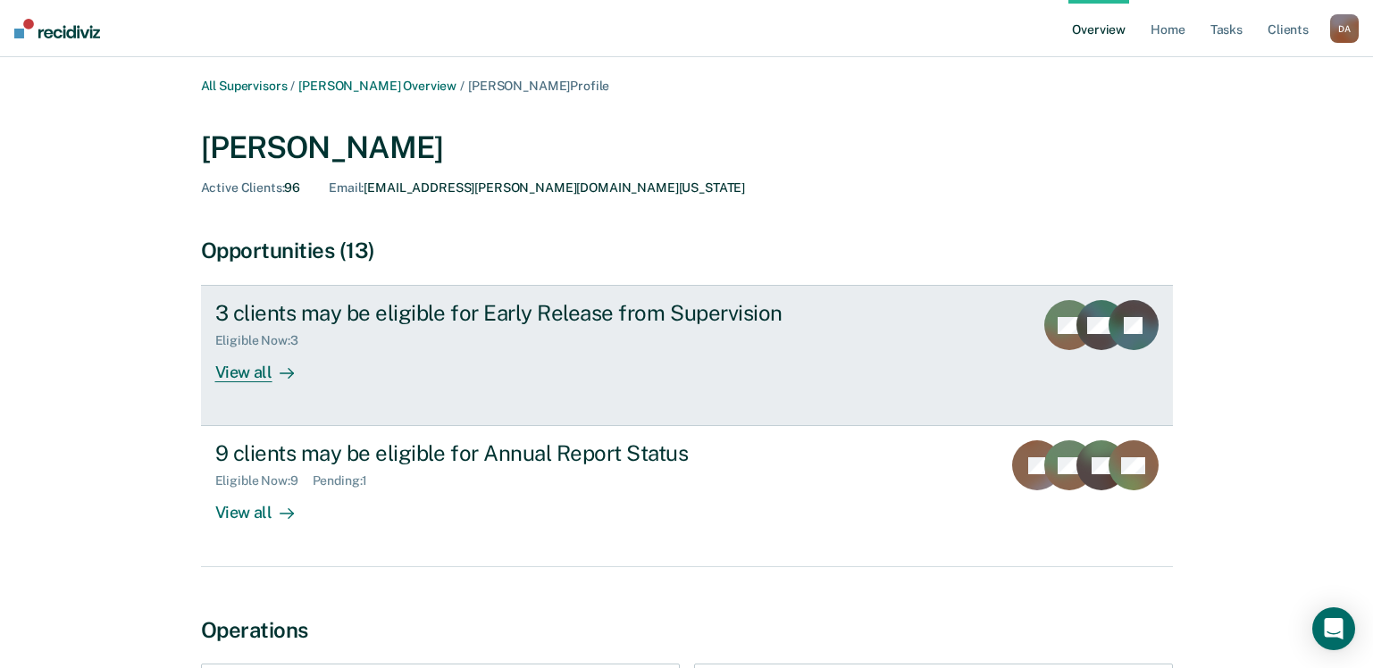
click at [230, 379] on div "View all" at bounding box center [265, 365] width 100 height 35
click at [262, 368] on div "View all" at bounding box center [265, 365] width 100 height 35
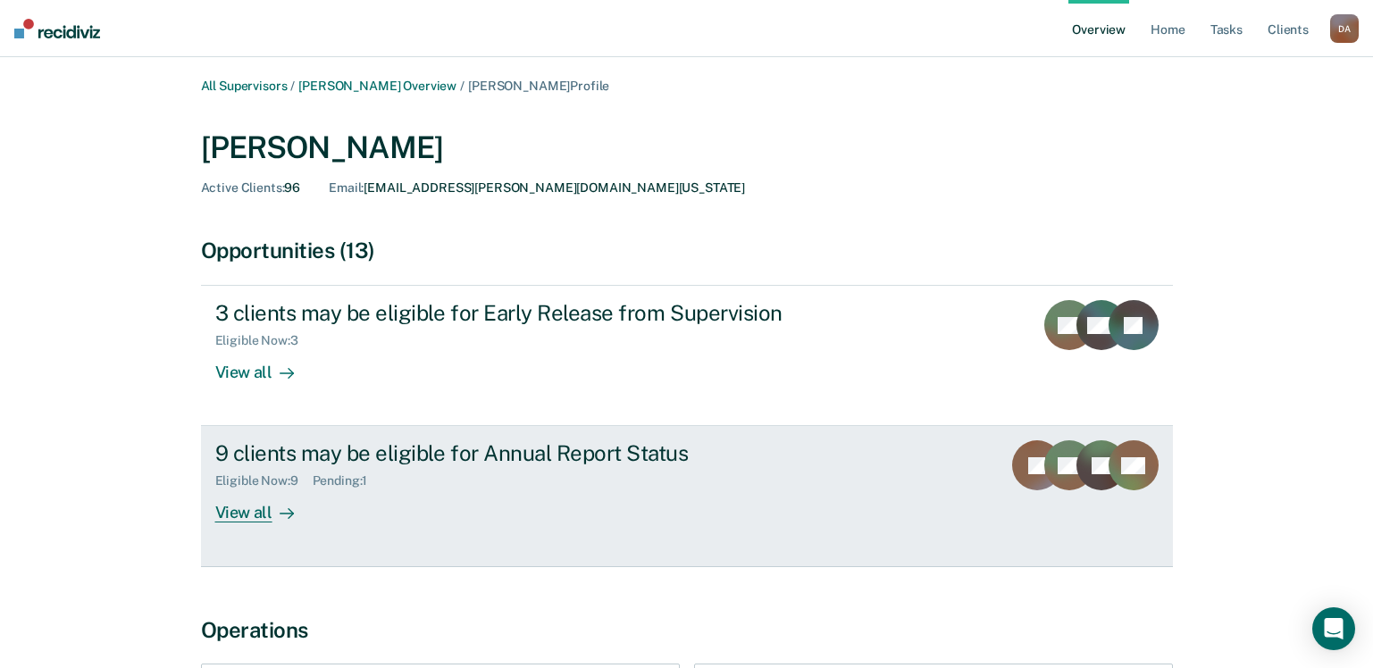
click at [249, 511] on div "View all" at bounding box center [265, 506] width 100 height 35
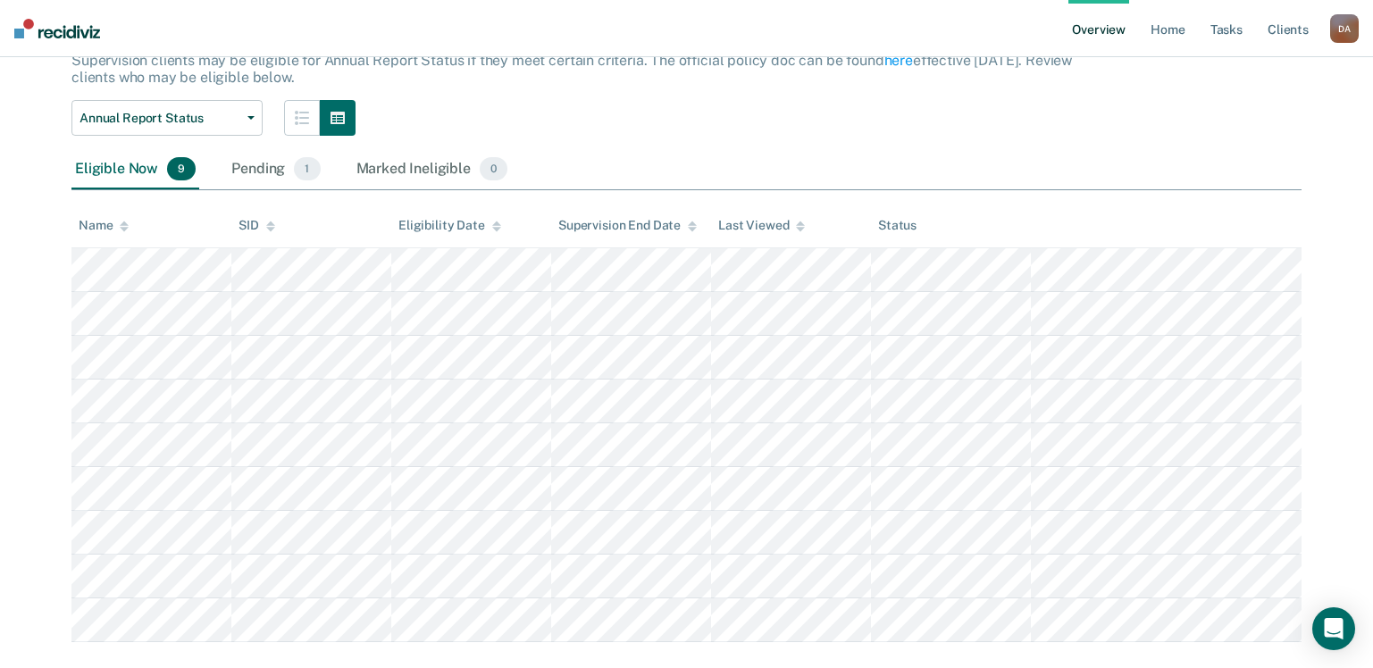
scroll to position [153, 0]
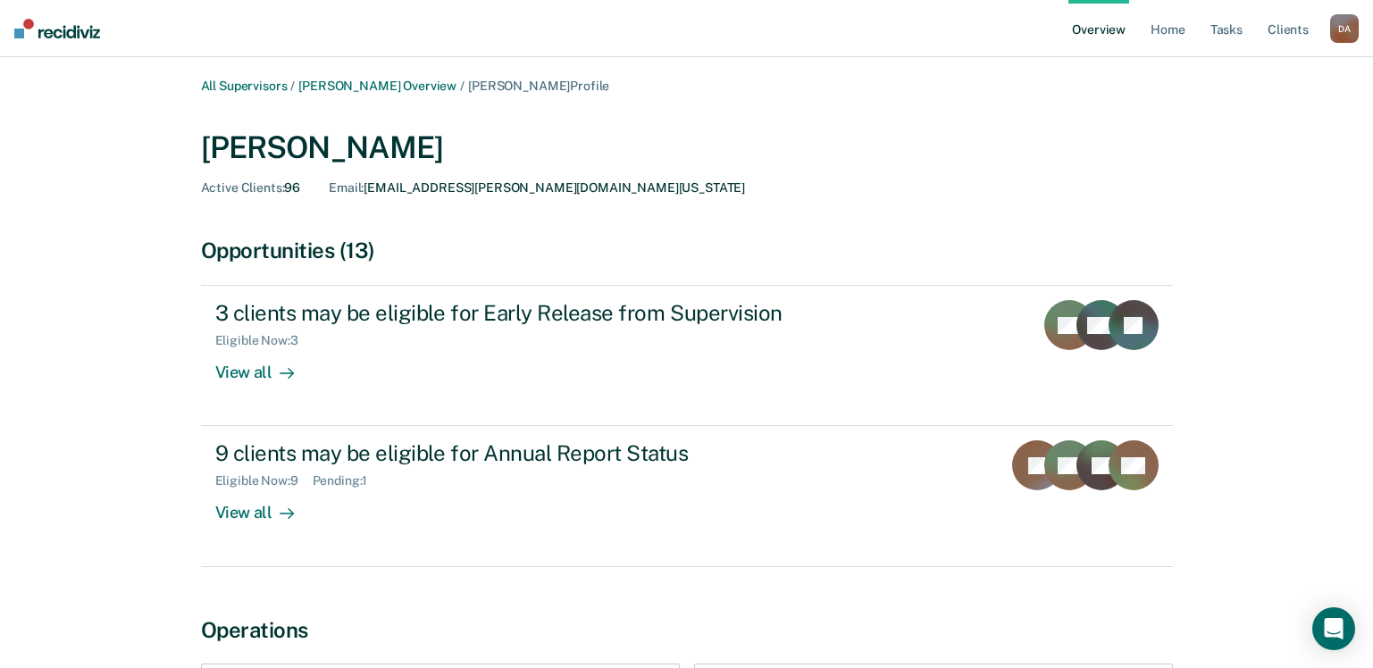
scroll to position [109, 0]
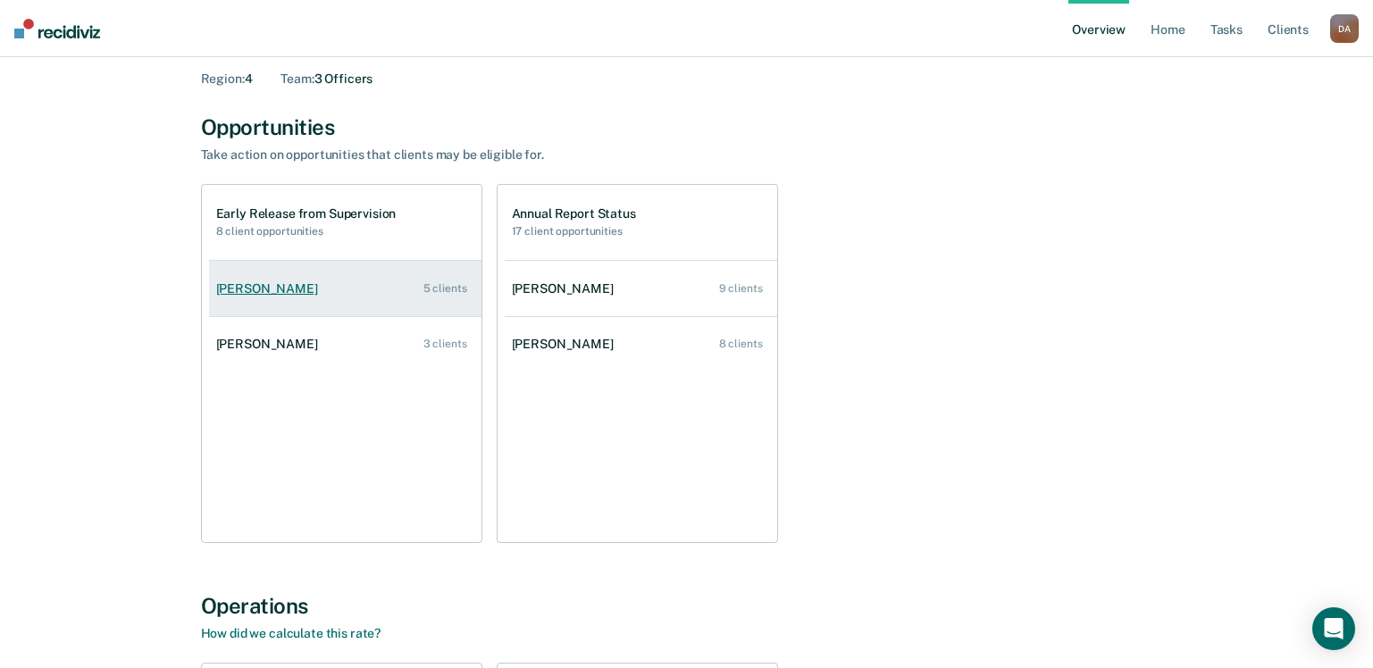
click at [275, 287] on div "[PERSON_NAME]" at bounding box center [270, 288] width 109 height 15
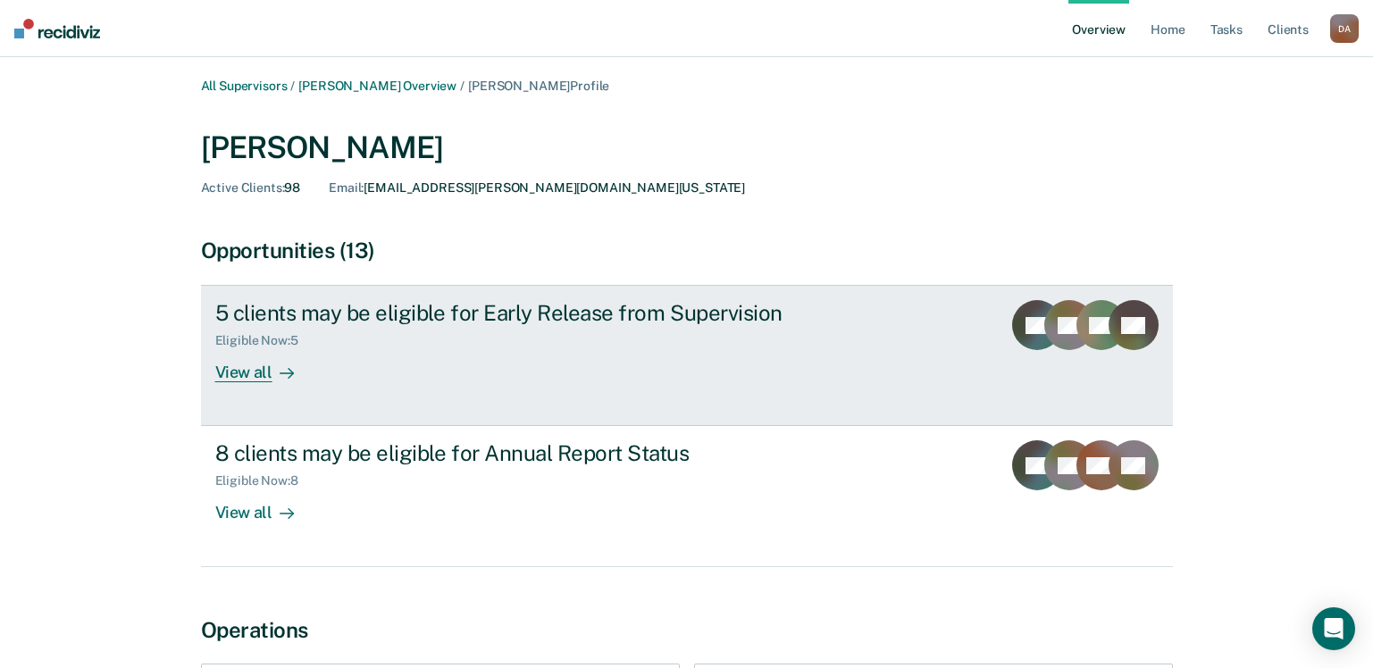
click at [257, 368] on div "View all" at bounding box center [265, 365] width 100 height 35
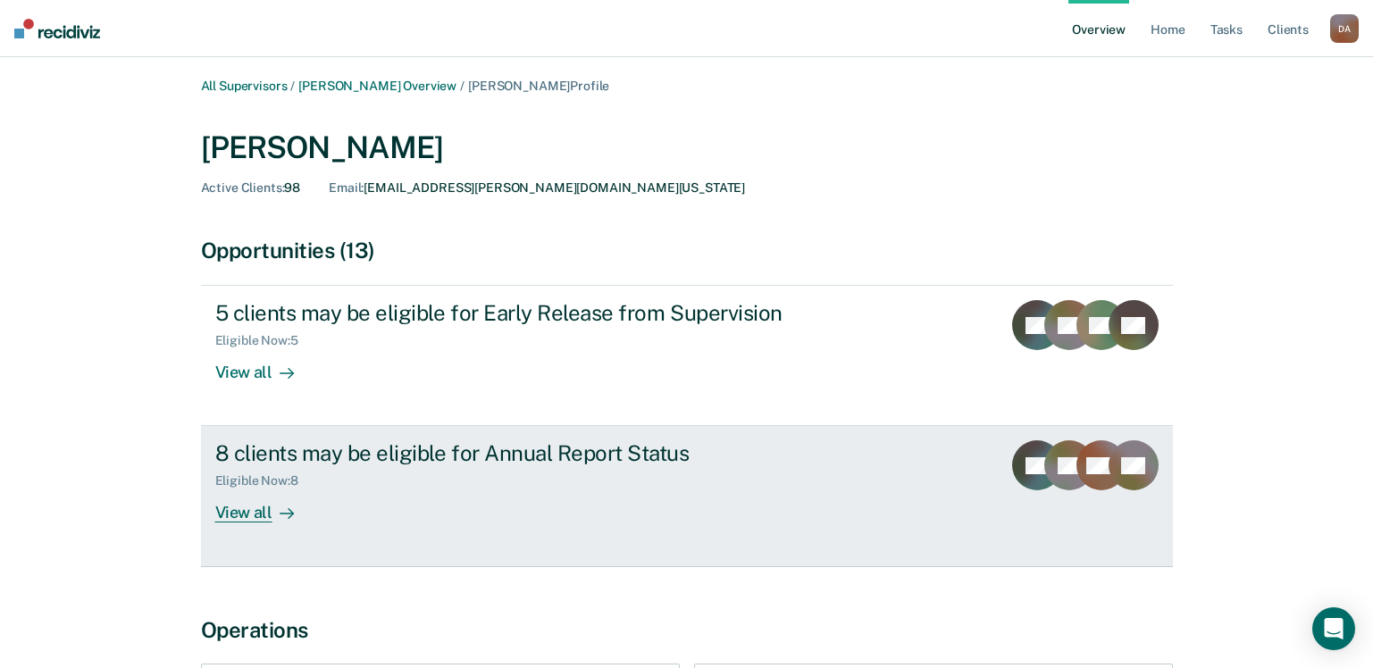
click at [231, 510] on div "View all" at bounding box center [265, 506] width 100 height 35
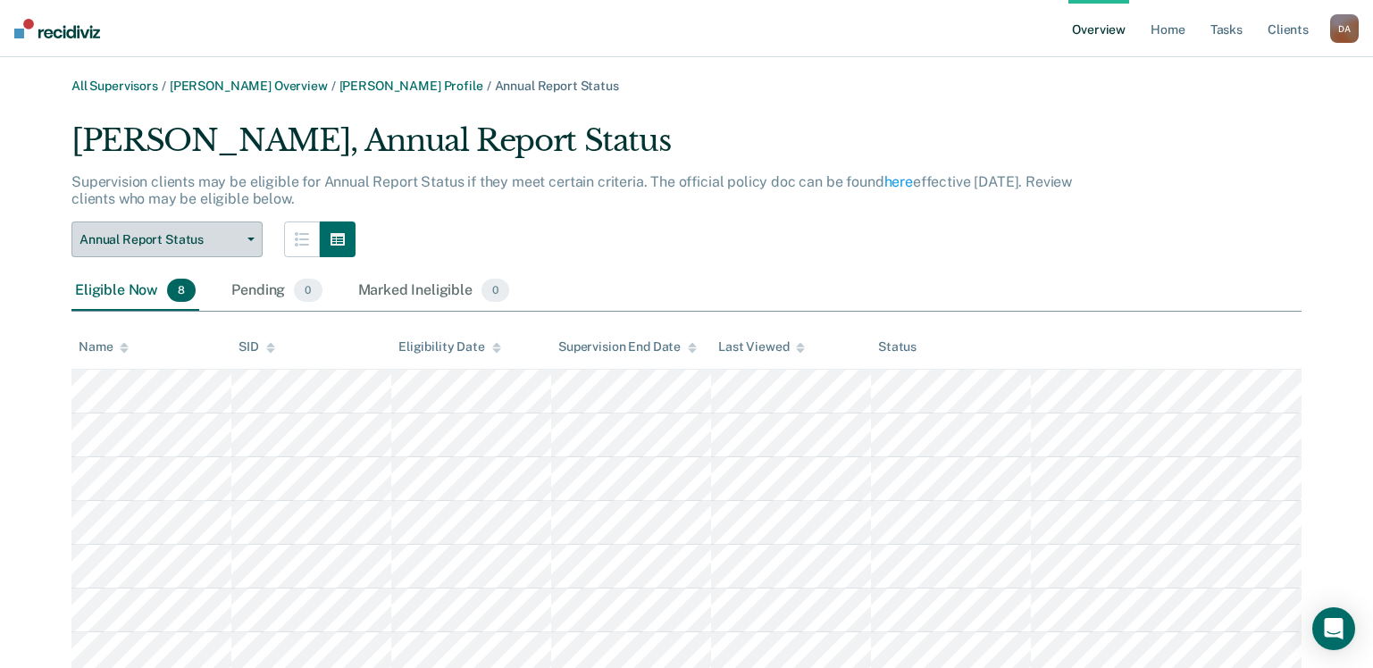
click at [253, 242] on button "Annual Report Status" at bounding box center [166, 240] width 191 height 36
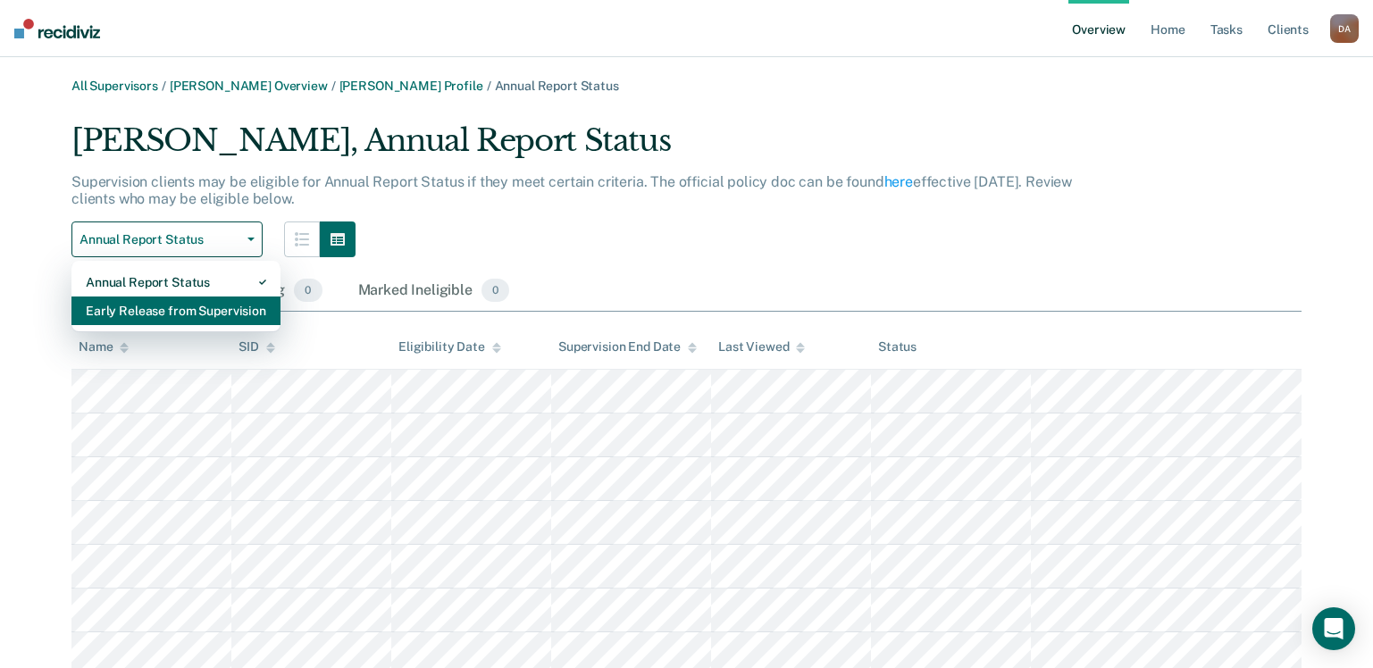
click at [244, 309] on div "Early Release from Supervision" at bounding box center [176, 311] width 180 height 29
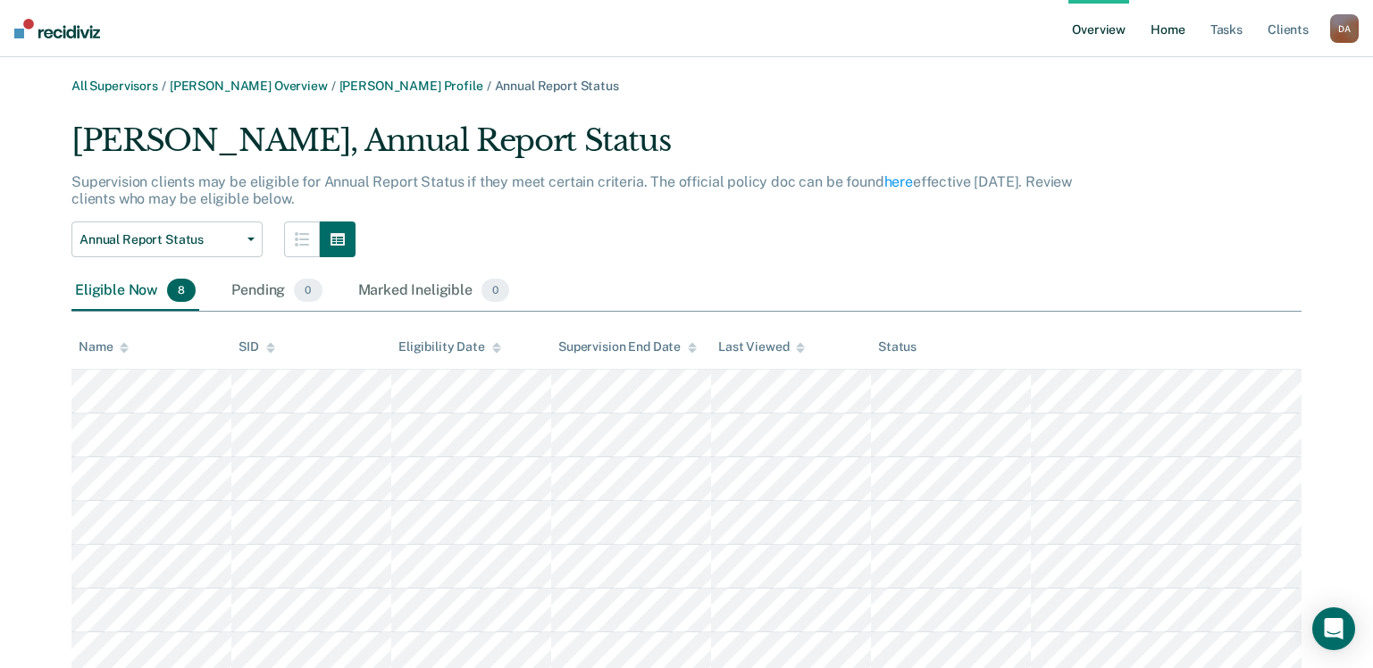
click at [1160, 26] on link "Home" at bounding box center [1167, 28] width 41 height 57
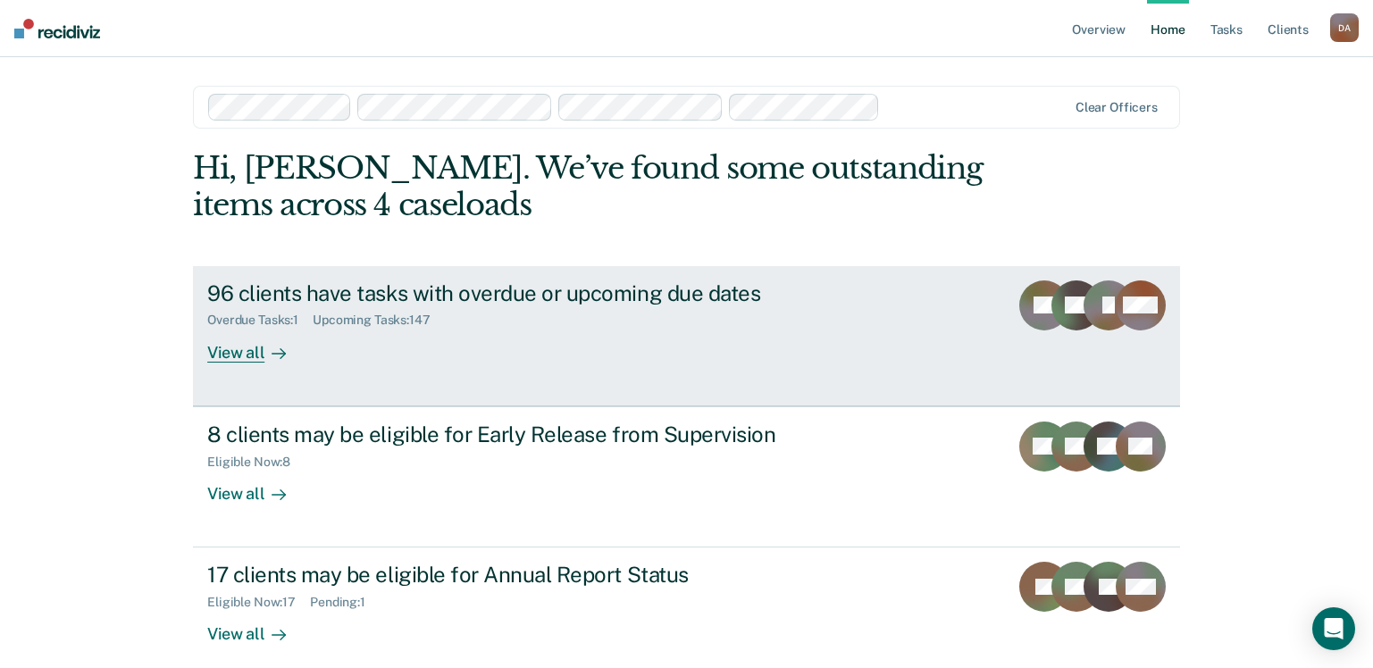
click at [240, 350] on div "View all" at bounding box center [257, 345] width 100 height 35
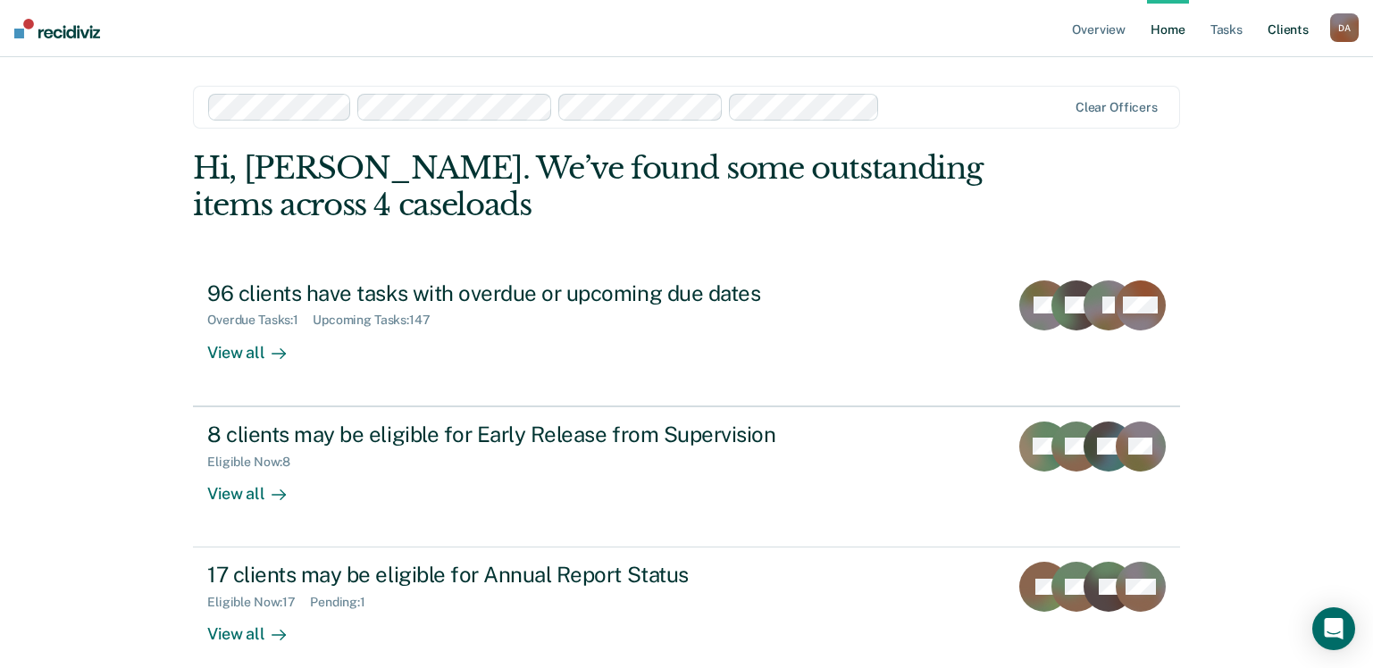
click at [1286, 35] on link "Client s" at bounding box center [1288, 28] width 48 height 57
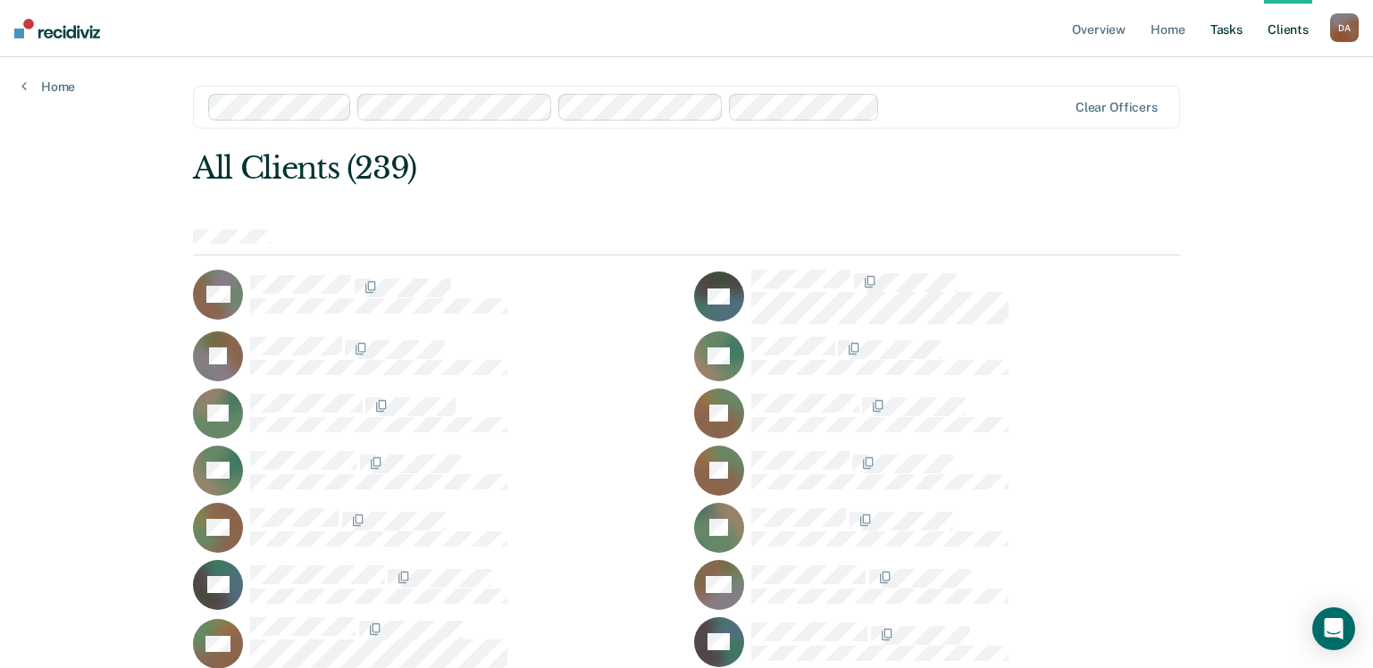
click at [1231, 31] on link "Tasks" at bounding box center [1226, 28] width 39 height 57
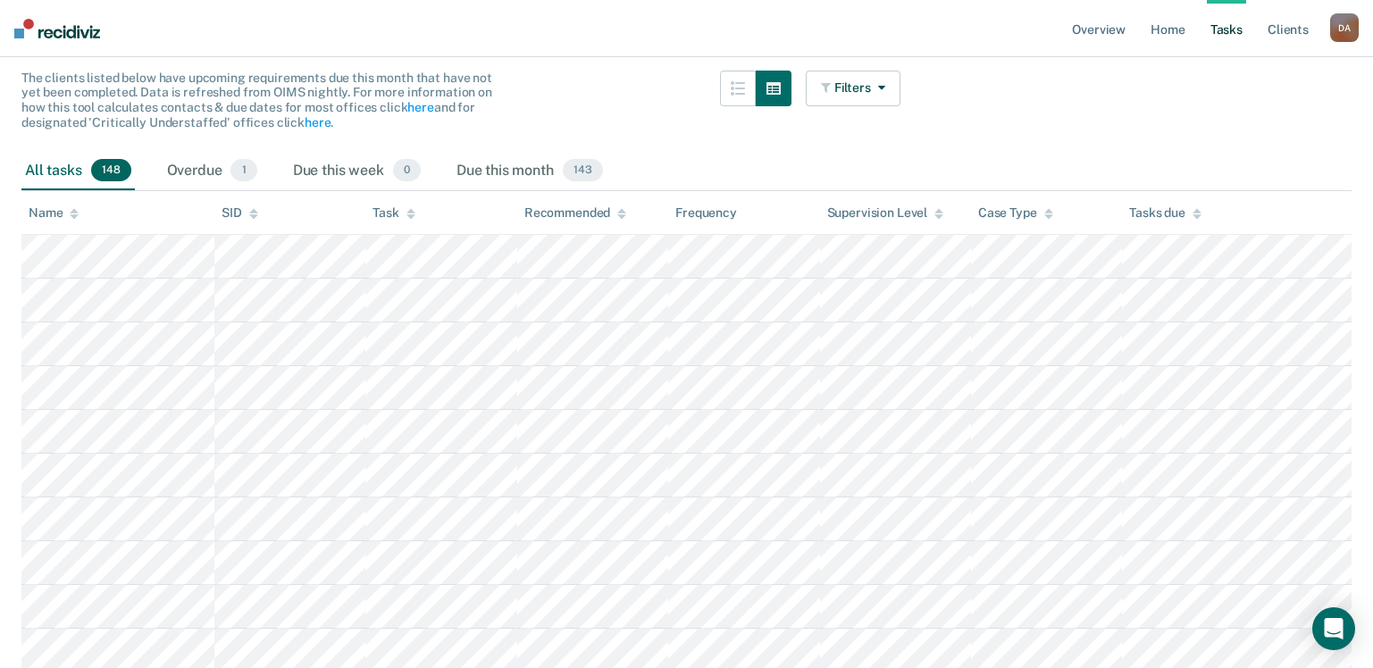
scroll to position [179, 0]
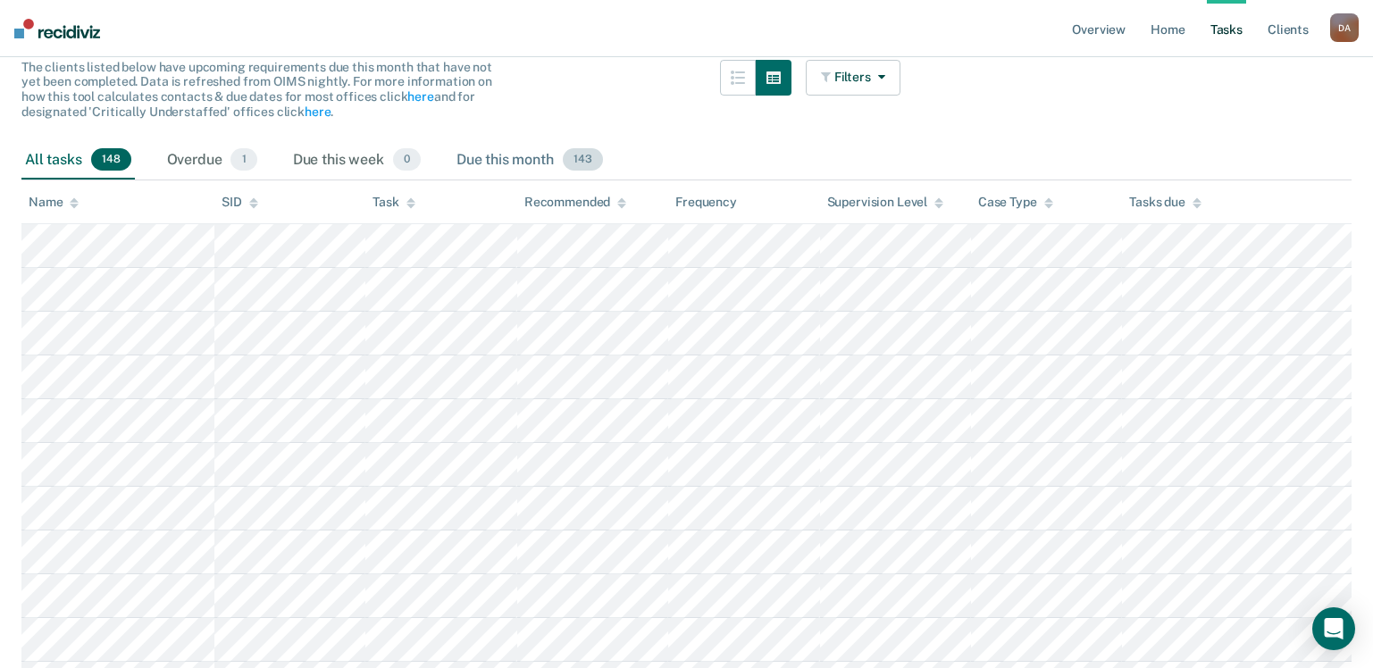
click at [491, 155] on div "Due this month 143" at bounding box center [530, 160] width 154 height 39
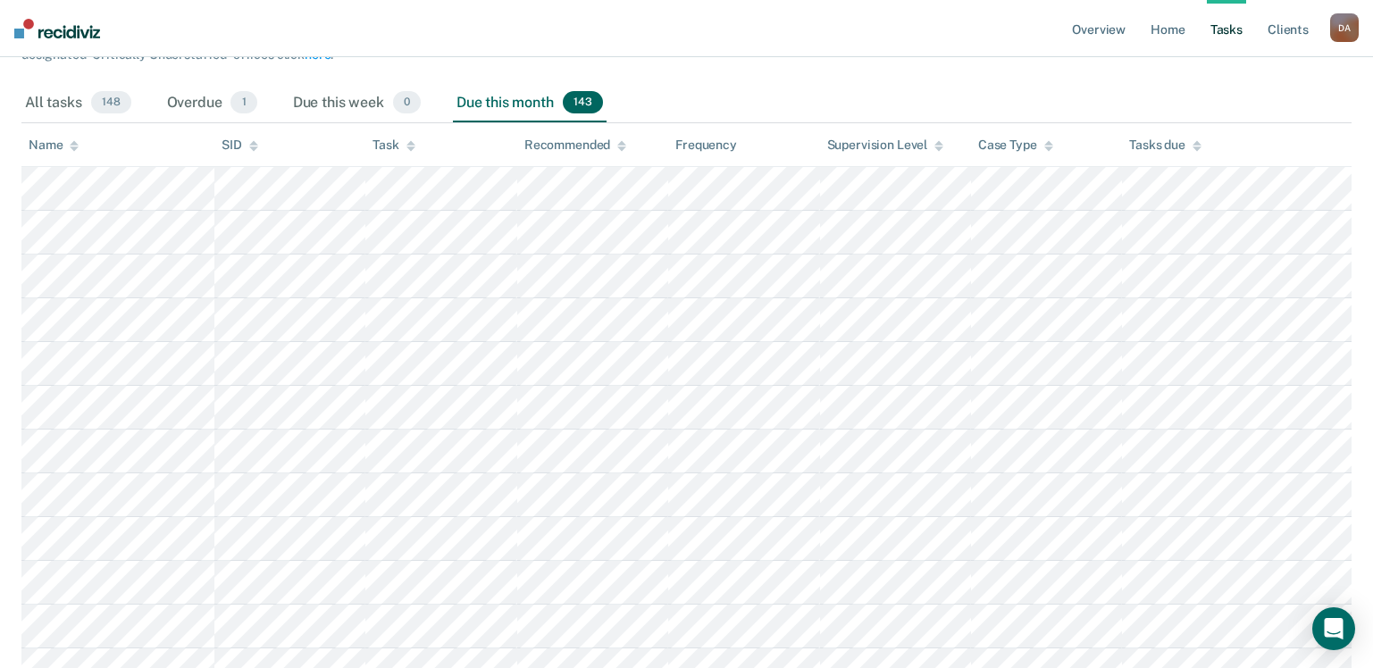
scroll to position [268, 0]
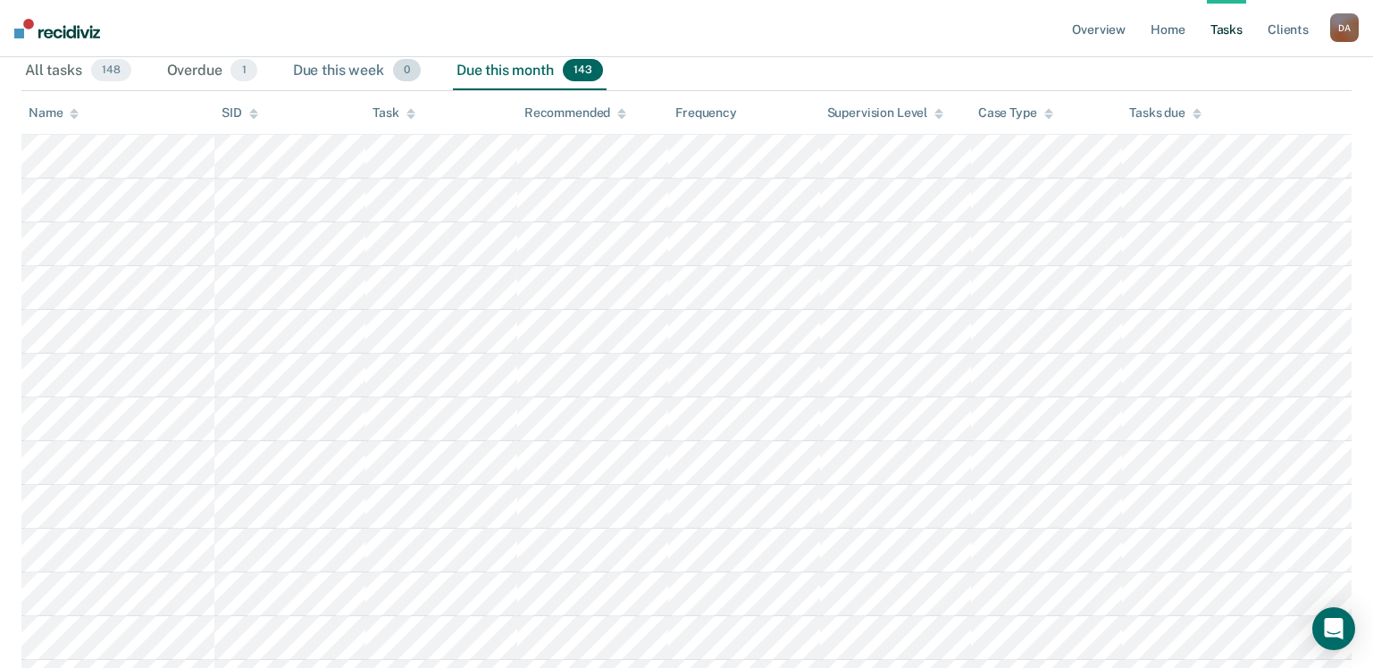
click at [341, 75] on div "Due this week 0" at bounding box center [356, 71] width 135 height 39
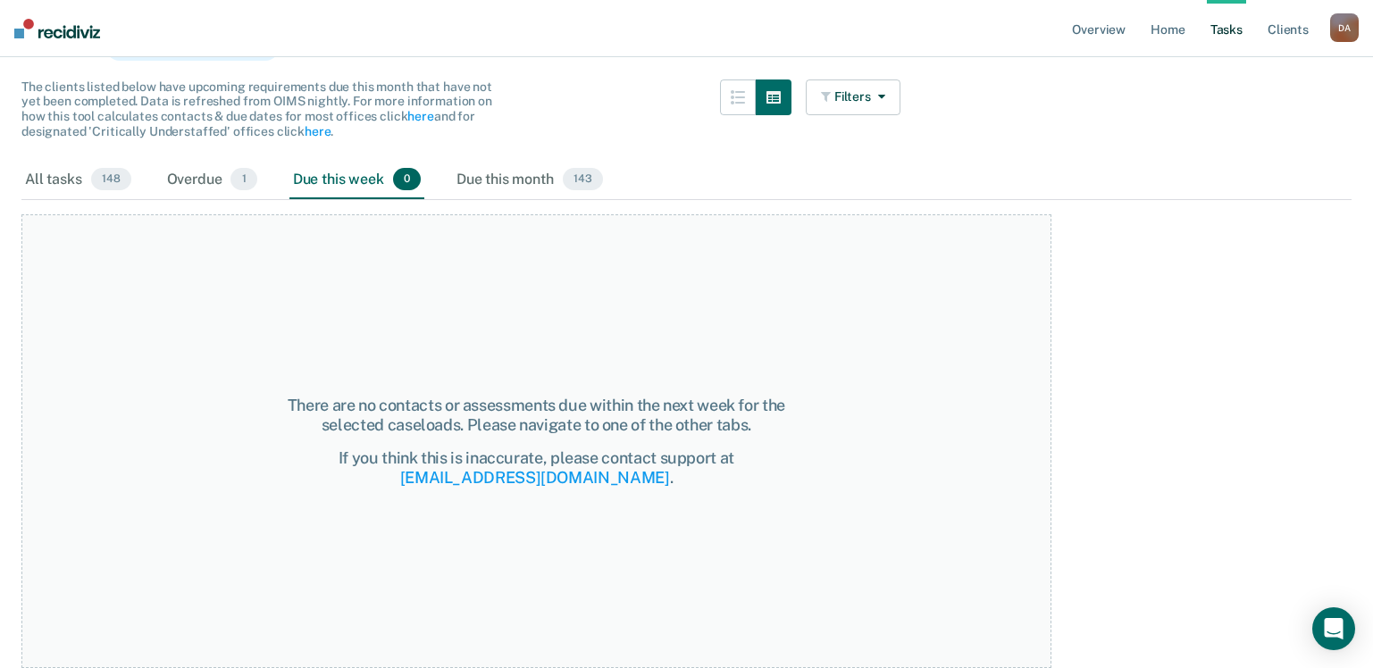
scroll to position [159, 0]
click at [203, 178] on div "Overdue 1" at bounding box center [211, 180] width 97 height 39
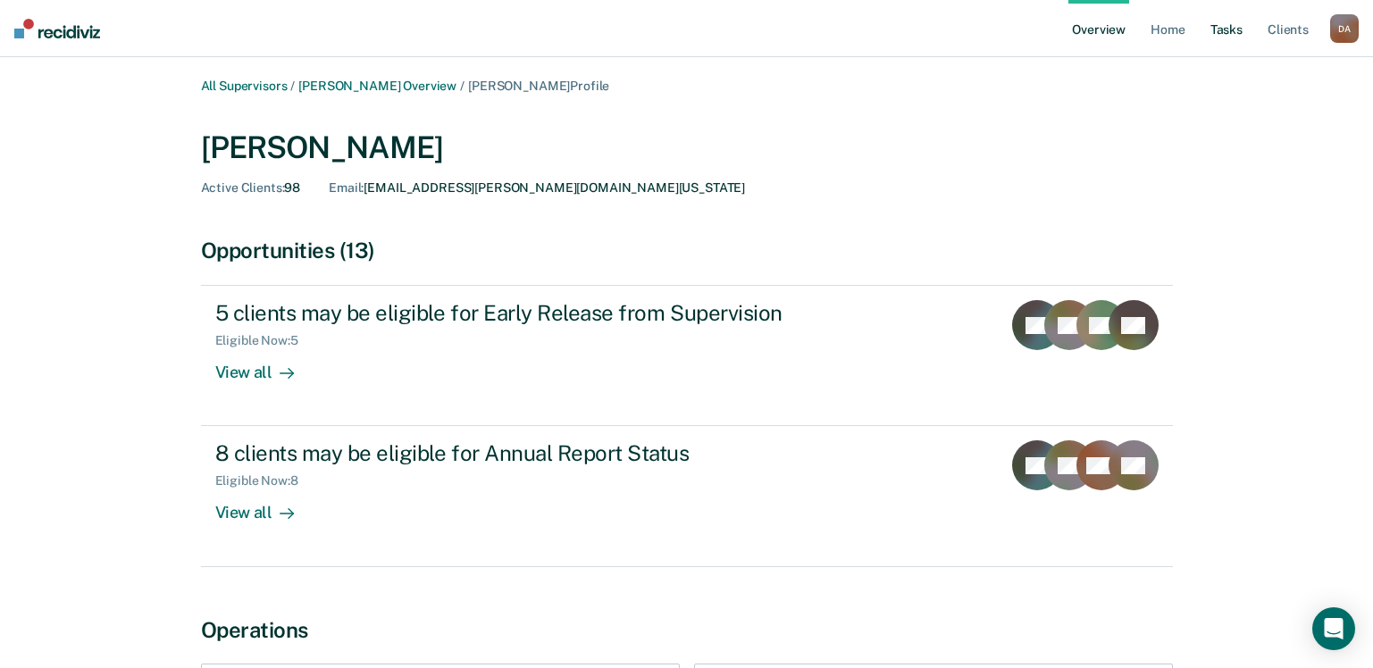
click at [1229, 23] on link "Tasks" at bounding box center [1226, 28] width 39 height 57
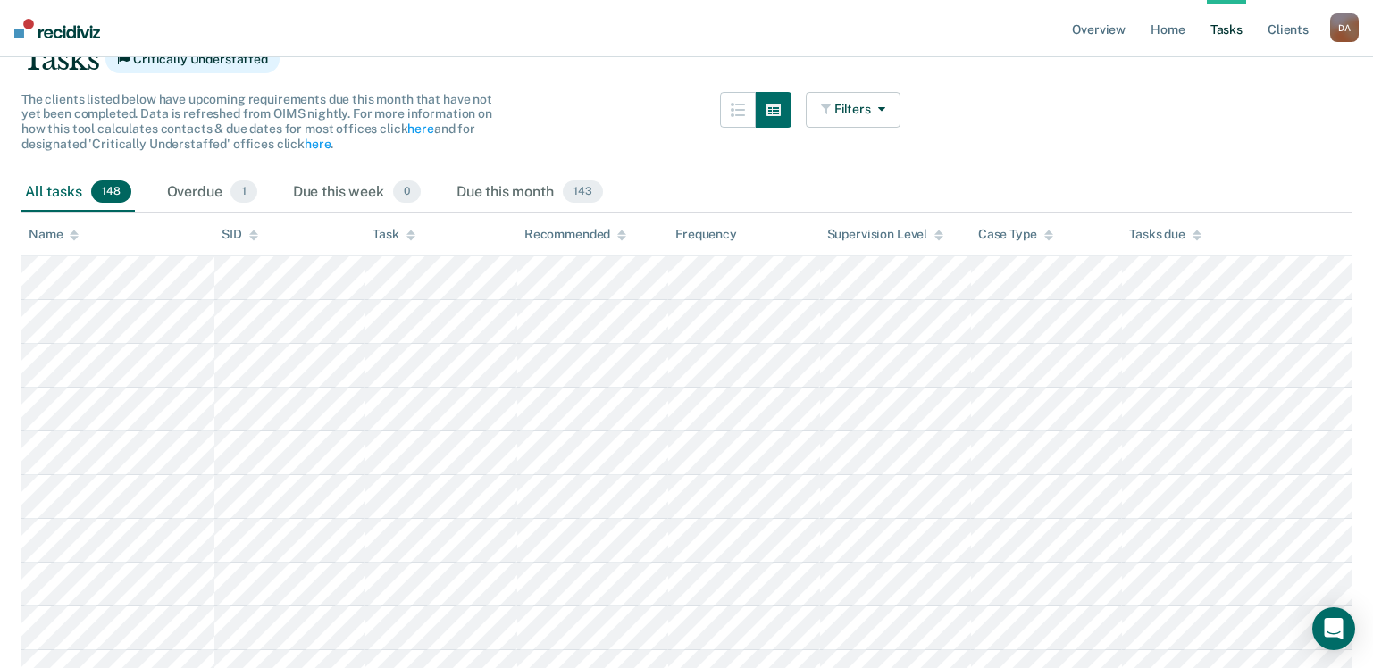
scroll to position [179, 0]
